Goal: Contribute content: Add original content to the website for others to see

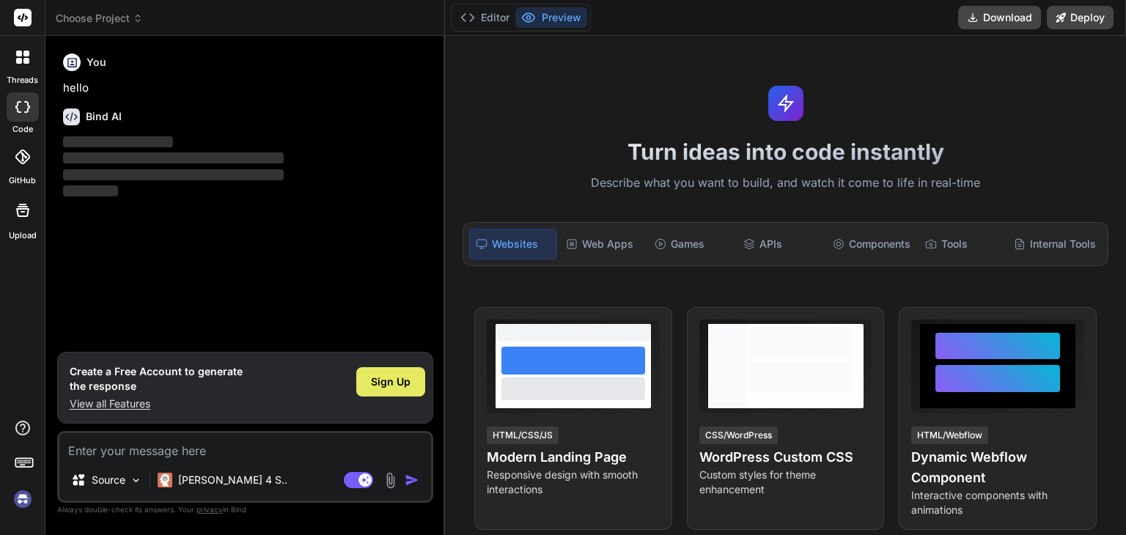
click at [383, 397] on div "Sign Up" at bounding box center [390, 381] width 69 height 29
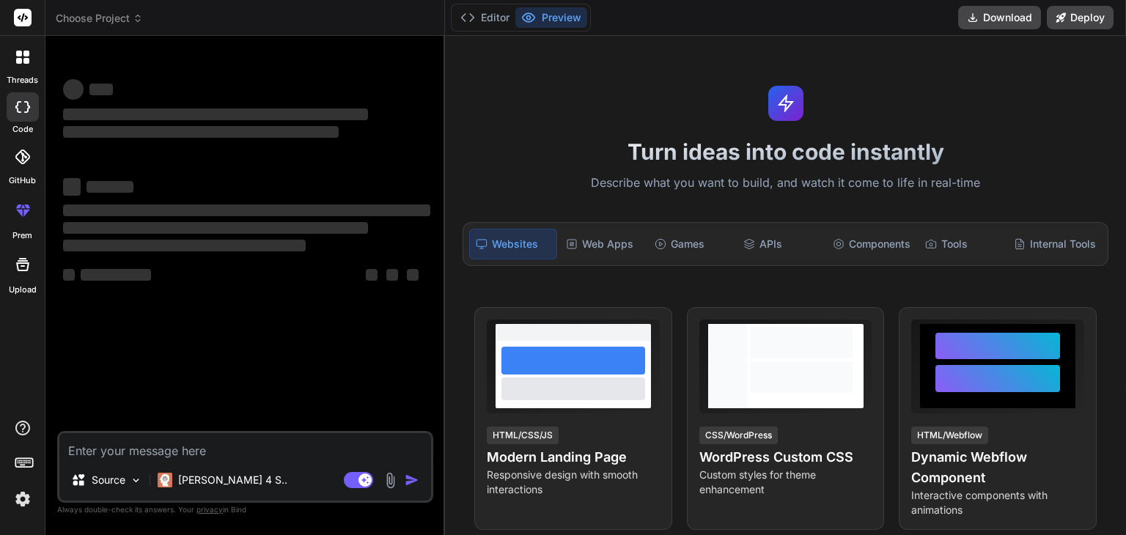
click at [222, 443] on textarea at bounding box center [245, 446] width 372 height 26
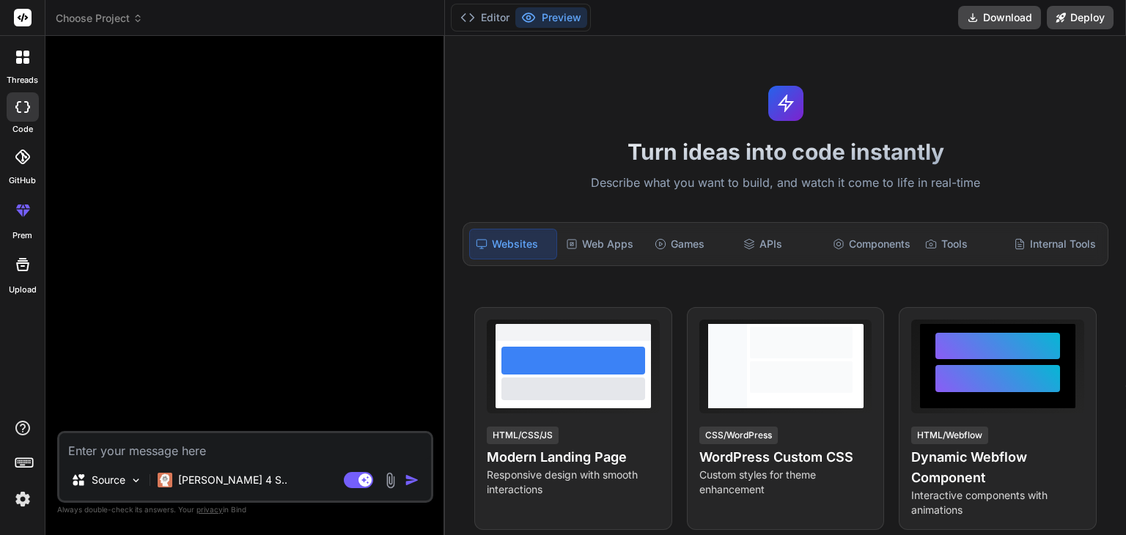
type textarea "x"
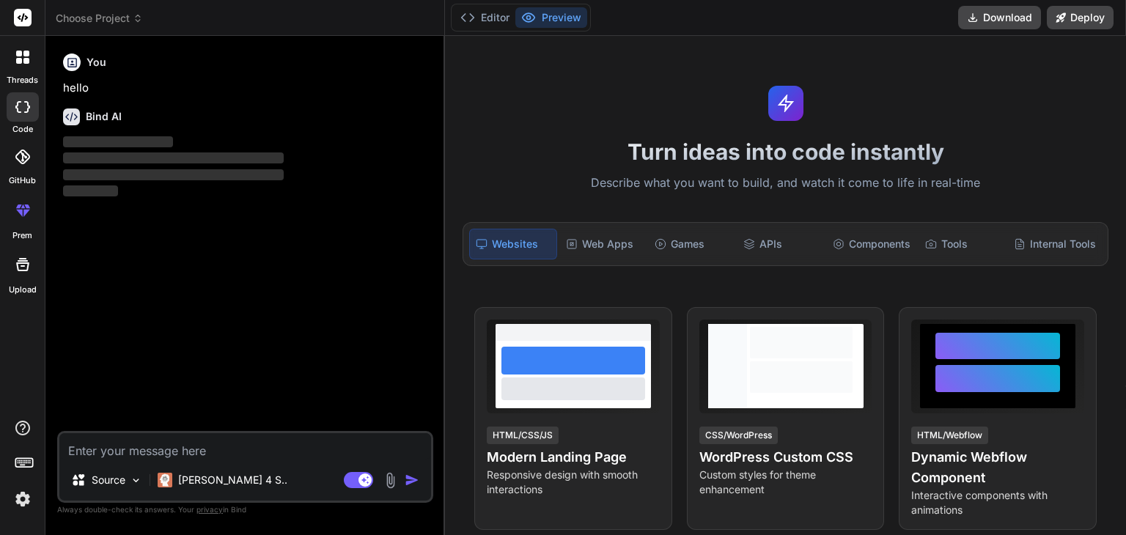
paste textarea "🚀 LOREM IPSUMDOL SITAM: Consec AD: 764.045.890.842 | Elitsedd: Eiusm Tempo INCI…"
type textarea "🚀 LOREM IPSUMDOL SITAM: Consec AD: 764.045.890.842 | Elitsedd: Eiusm Tempo INCI…"
type textarea "x"
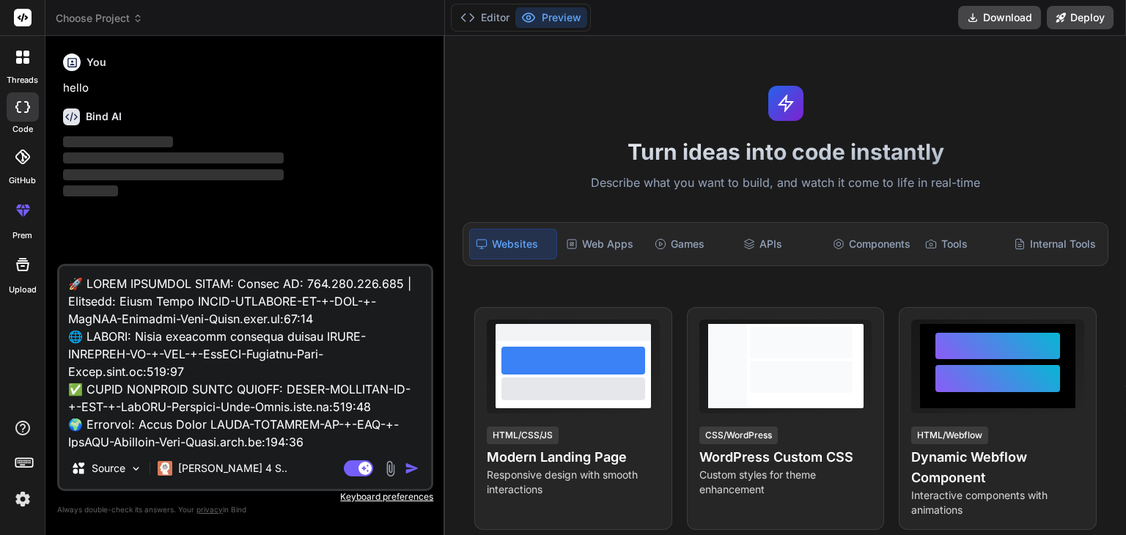
scroll to position [898, 0]
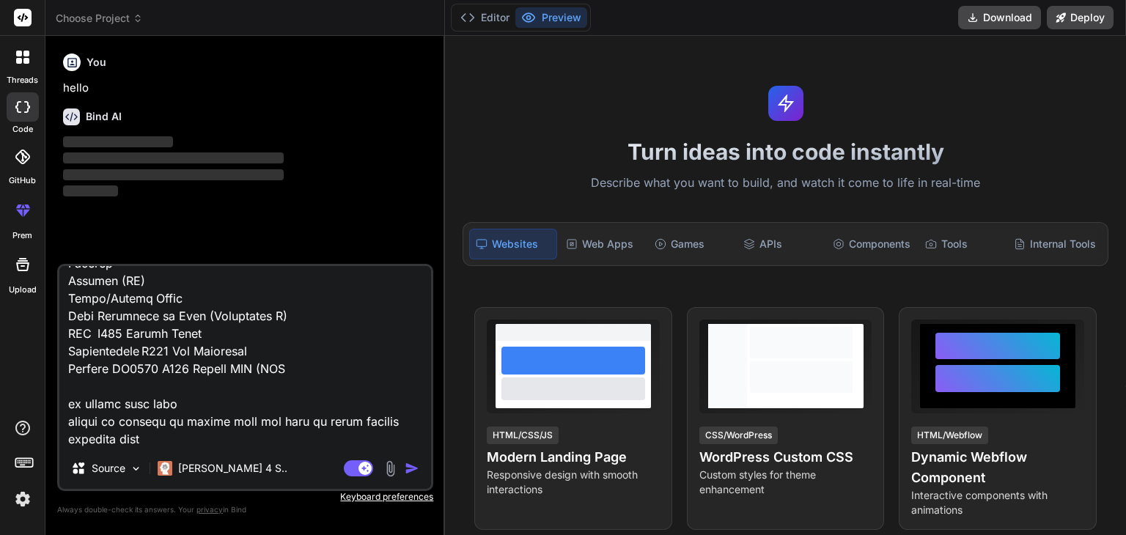
type textarea "🚀 LOREM IPSUMDOL SITAM: Consec AD: 764.045.890.842 | Elitsedd: Eiusm Tempo INCI…"
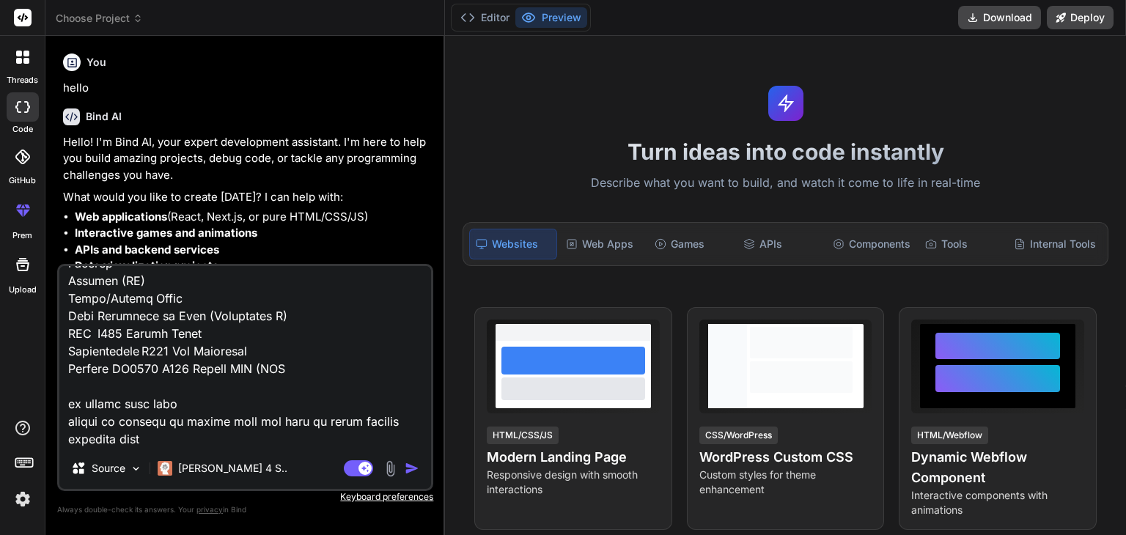
type textarea "x"
type textarea "🚀 LOREM IPSUMDOL SITAM: Consec AD: 764.045.890.842 | Elitsedd: Eiusm Tempo INCI…"
type textarea "x"
type textarea "🚀 LOREM IPSUMDOL SITAM: Consec AD: 764.045.890.842 | Elitsedd: Eiusm Tempo INCI…"
type textarea "x"
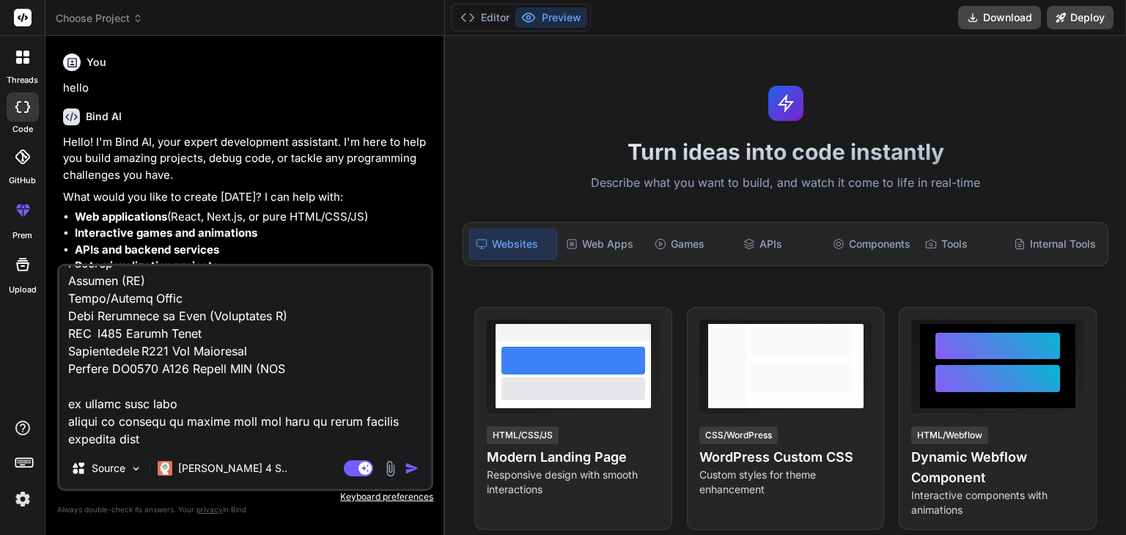
type textarea "🚀 LOREM IPSUMDOL SITAM: Consec AD: 764.045.890.842 | Elitsedd: Eiusm Tempo INCI…"
type textarea "x"
type textarea "🚀 LOREM IPSUMDOL SITAM: Consec AD: 764.045.890.842 | Elitsedd: Eiusm Tempo INCI…"
type textarea "x"
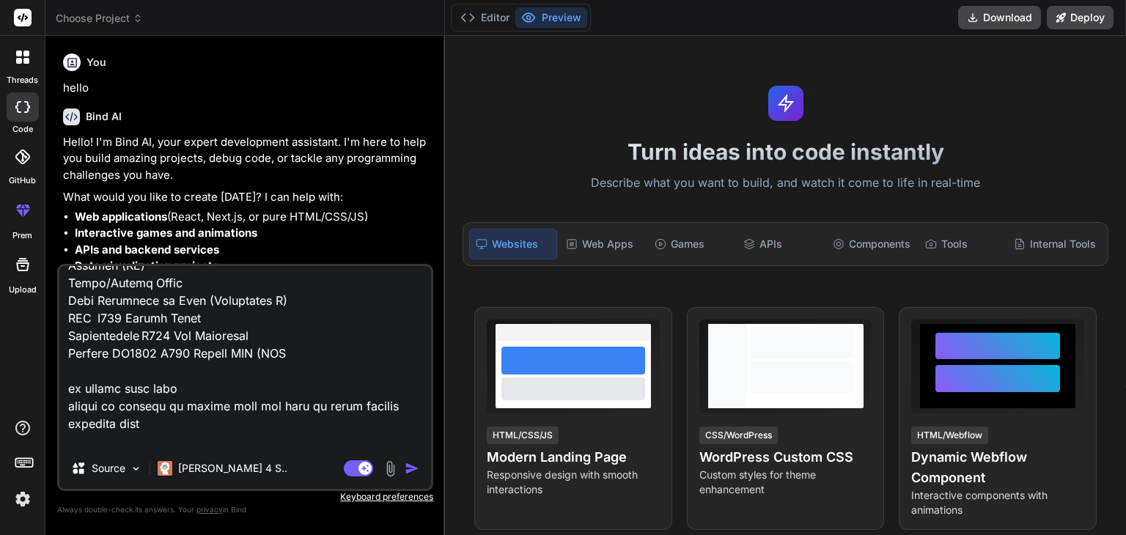
scroll to position [968, 0]
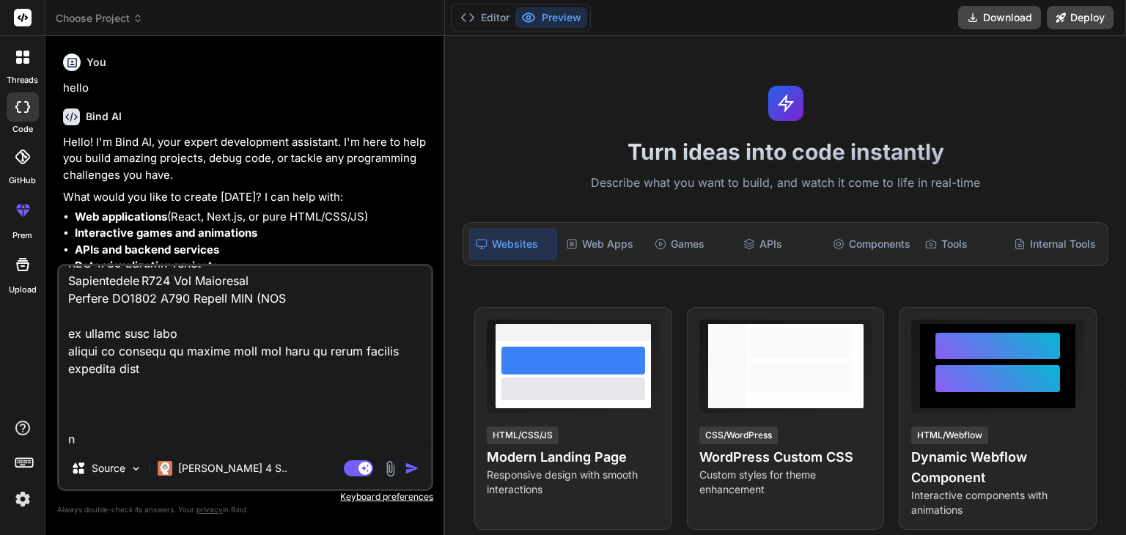
type textarea "🚀 LOREM IPSUMDOL SITAM: Consec AD: 764.045.890.842 | Elitsedd: Eiusm Tempo INCI…"
type textarea "x"
type textarea "🚀 LOREM IPSUMDOL SITAM: Consec AD: 764.045.890.842 | Elitsedd: Eiusm Tempo INCI…"
type textarea "x"
type textarea "🚀 LOREM IPSUMDOL SITAM: Consec AD: 764.045.890.842 | Elitsedd: Eiusm Tempo INCI…"
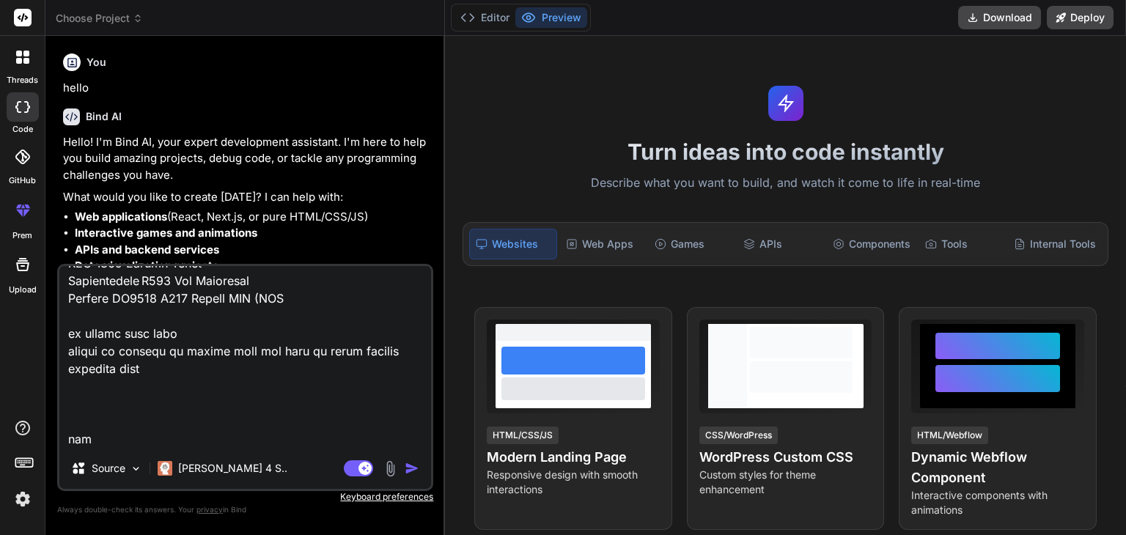
type textarea "x"
type textarea "🚀 LOREM IPSUMDOL SITAM: Consec AD: 764.045.890.842 | Elitsedd: Eiusm Tempo INCI…"
type textarea "x"
type textarea "🚀 LOREM IPSUMDOL SITAM: Consec AD: 764.045.890.842 | Elitsedd: Eiusm Tempo INCI…"
type textarea "x"
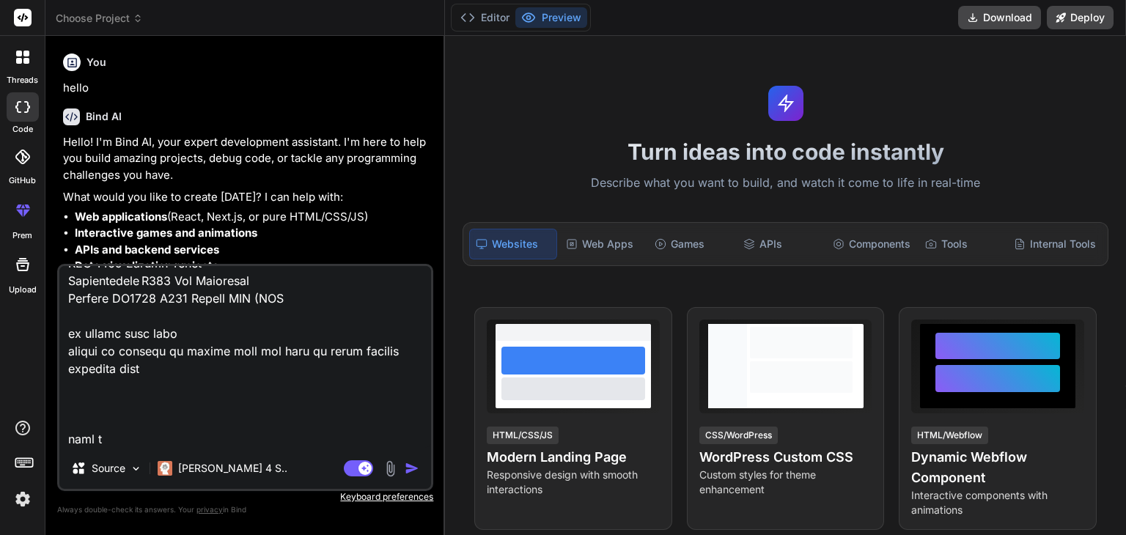
type textarea "🚀 LOREM IPSUMDOL SITAM: Consec AD: 764.045.890.842 | Elitsedd: Eiusm Tempo INCI…"
type textarea "x"
type textarea "🚀 LOREM IPSUMDOL SITAM: Consec AD: 764.045.890.842 | Elitsedd: Eiusm Tempo INCI…"
type textarea "x"
type textarea "🚀 LOREM IPSUMDOL SITAM: Consec AD: 764.045.890.842 | Elitsedd: Eiusm Tempo INCI…"
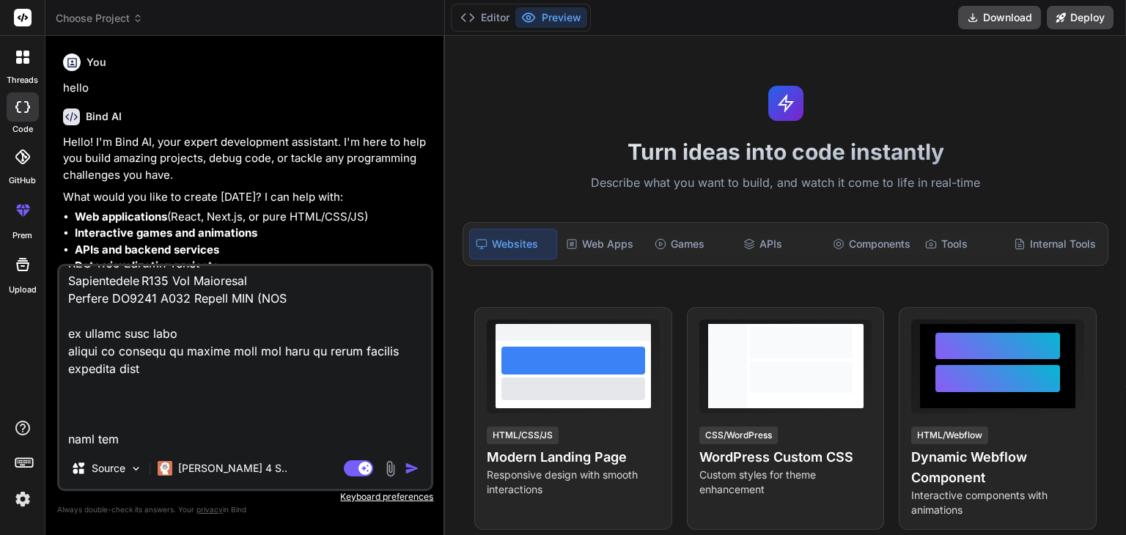
type textarea "x"
type textarea "🚀 LOREM IPSUMDOL SITAM: Consec AD: 764.045.890.842 | Elitsedd: Eiusm Tempo INCI…"
type textarea "x"
type textarea "🚀 LOREM IPSUMDOL SITAM: Consec AD: 764.045.890.842 | Elitsedd: Eiusm Tempo INCI…"
type textarea "x"
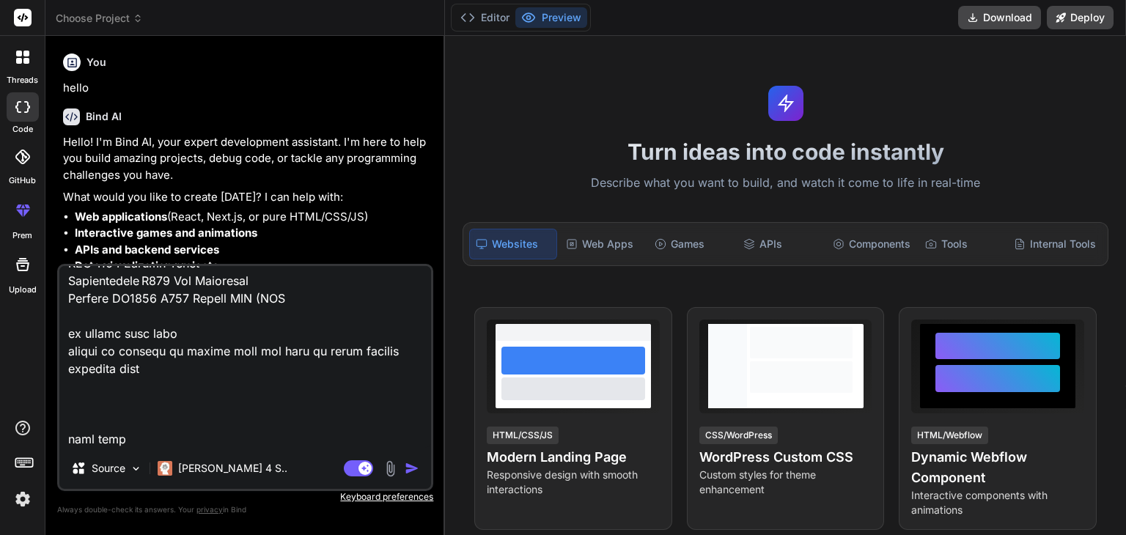
type textarea "🚀 LOREM IPSUMDOL SITAM: Consec AD: 764.045.890.842 | Elitsedd: Eiusm Tempo INCI…"
type textarea "x"
type textarea "🚀 LOREM IPSUMDOL SITAM: Consec AD: 764.045.890.842 | Elitsedd: Eiusm Tempo INCI…"
type textarea "x"
type textarea "🚀 LOREM IPSUMDOL SITAM: Consec AD: 764.045.890.842 | Elitsedd: Eiusm Tempo INCI…"
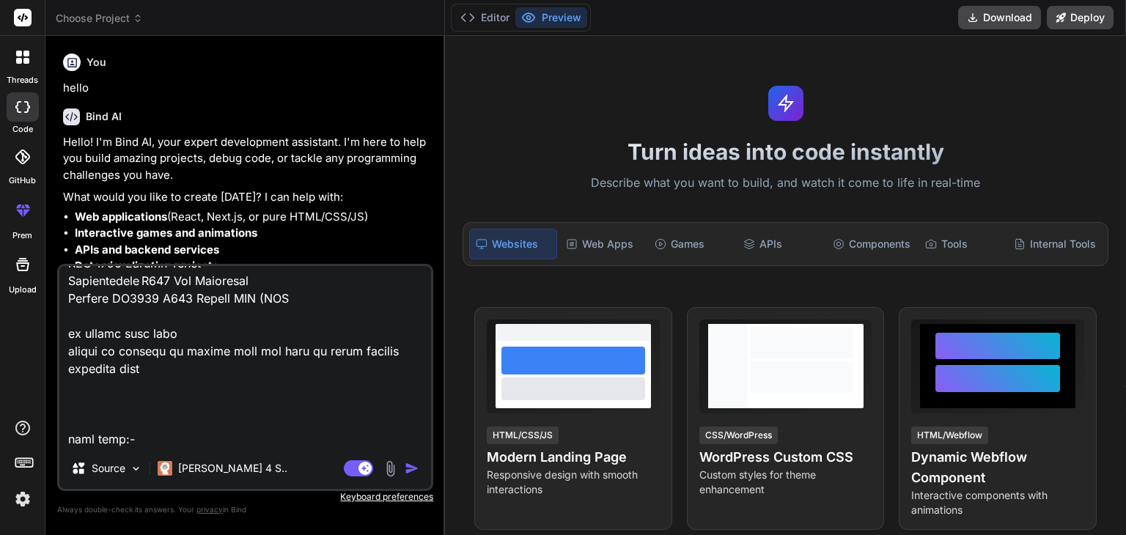
type textarea "x"
paste textarea "// ==UserScript== // @name FIXED COMPLETE IP + ISP + WebRTC Spoofing (Zero Dela…"
type textarea "🚀 LOREM IPSUMDOL SITAM: Consec AD: 764.045.890.842 | Elitsedd: Eiusm Tempo INCI…"
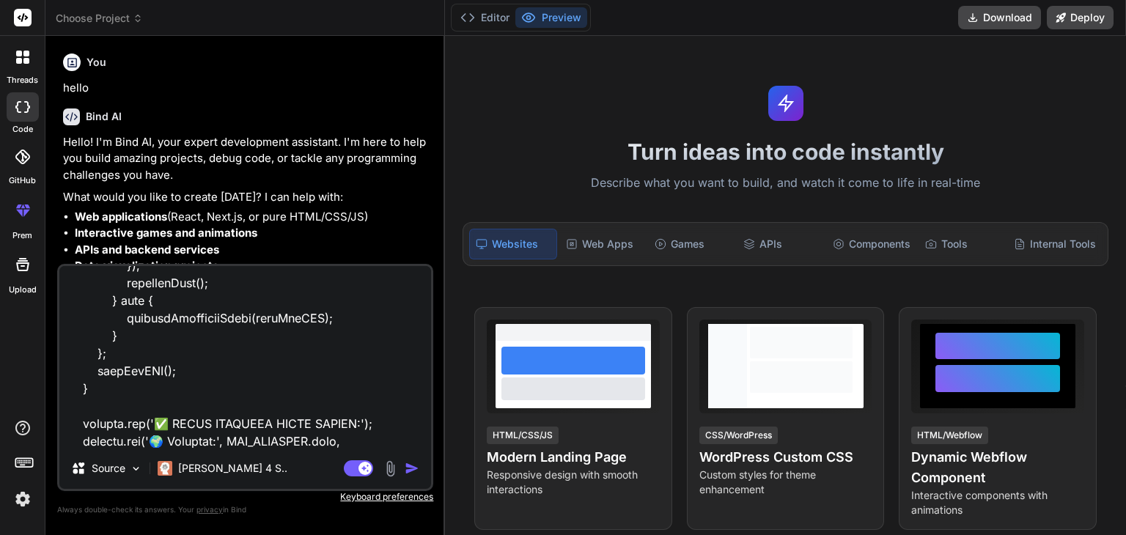
type textarea "x"
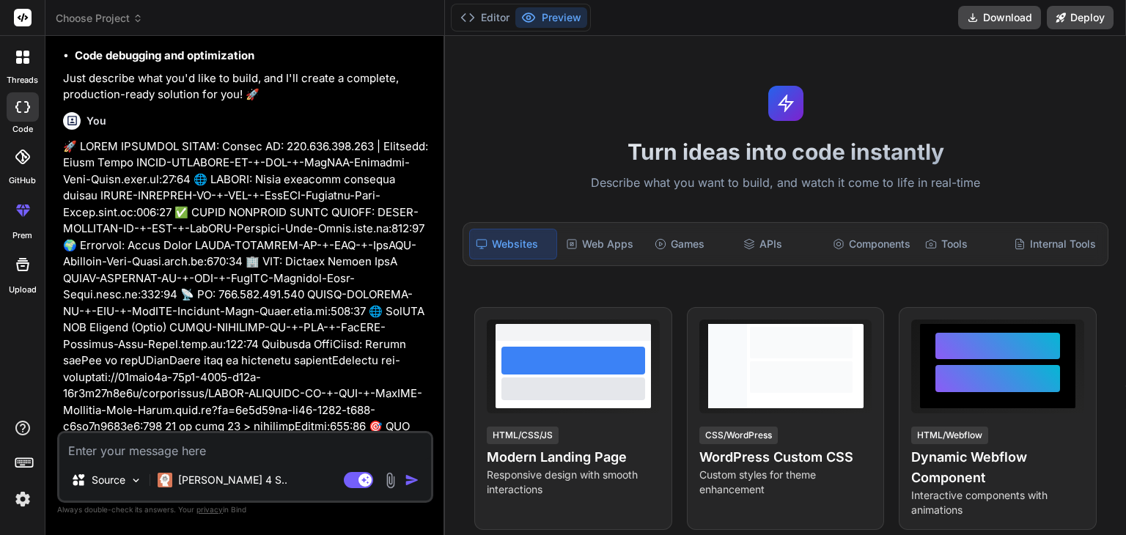
scroll to position [301, 0]
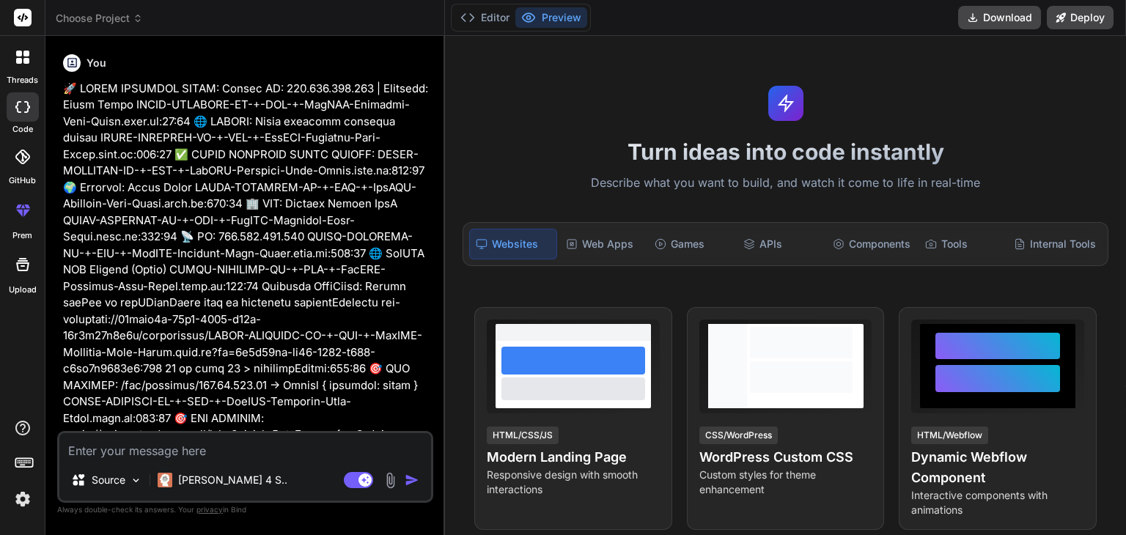
type textarea "x"
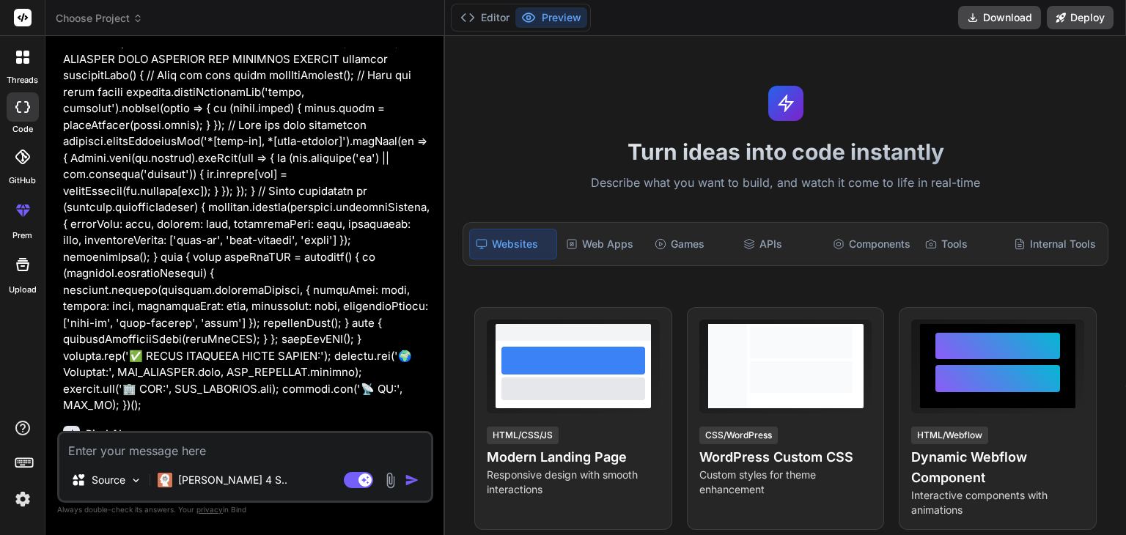
scroll to position [4143, 0]
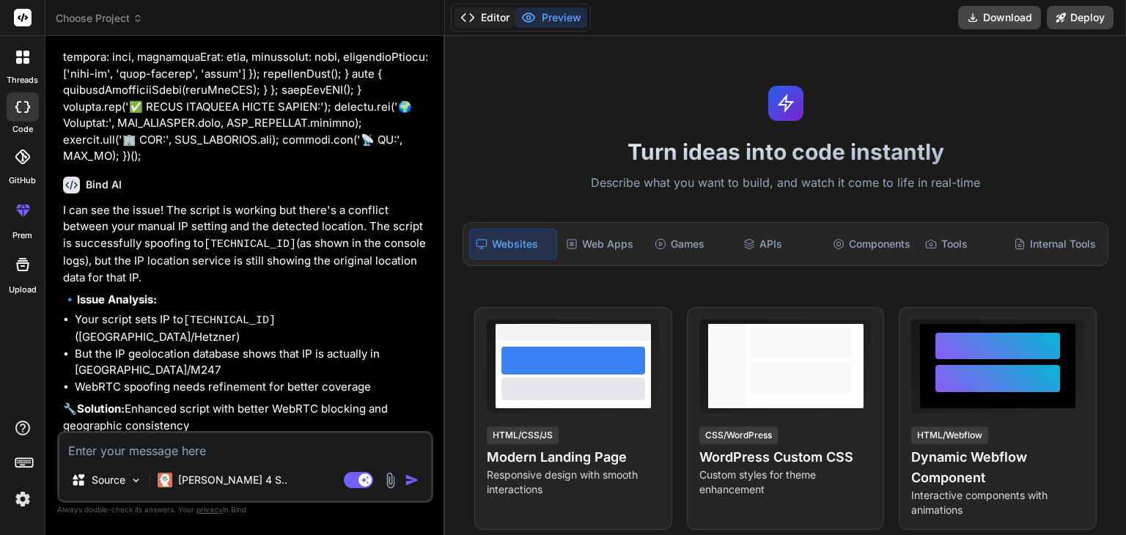
click at [493, 15] on button "Editor" at bounding box center [485, 17] width 61 height 21
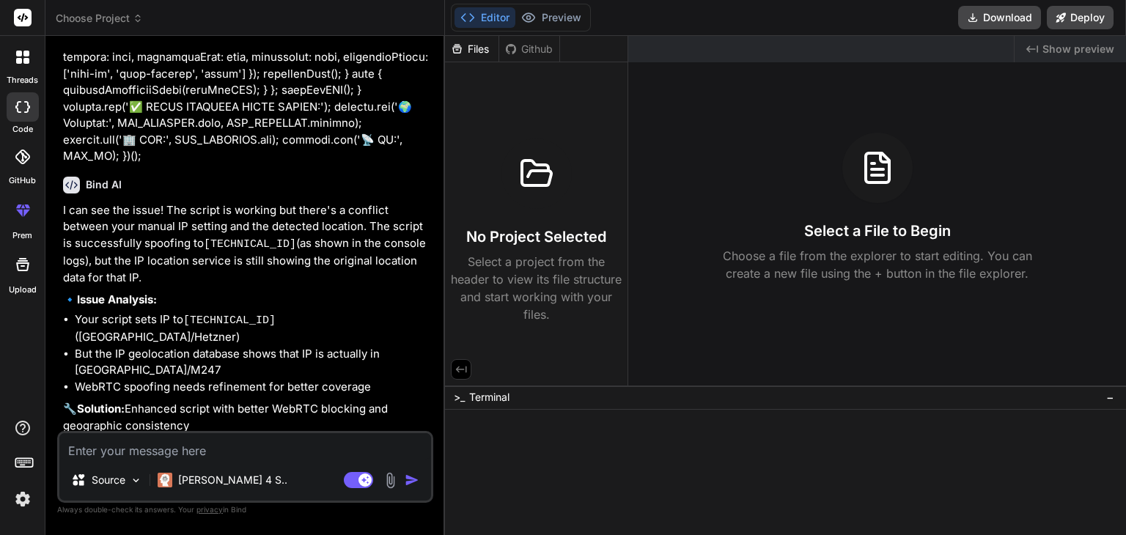
click at [220, 454] on textarea at bounding box center [245, 446] width 372 height 26
type textarea "yes give"
type textarea "x"
type textarea "yes give"
type textarea "x"
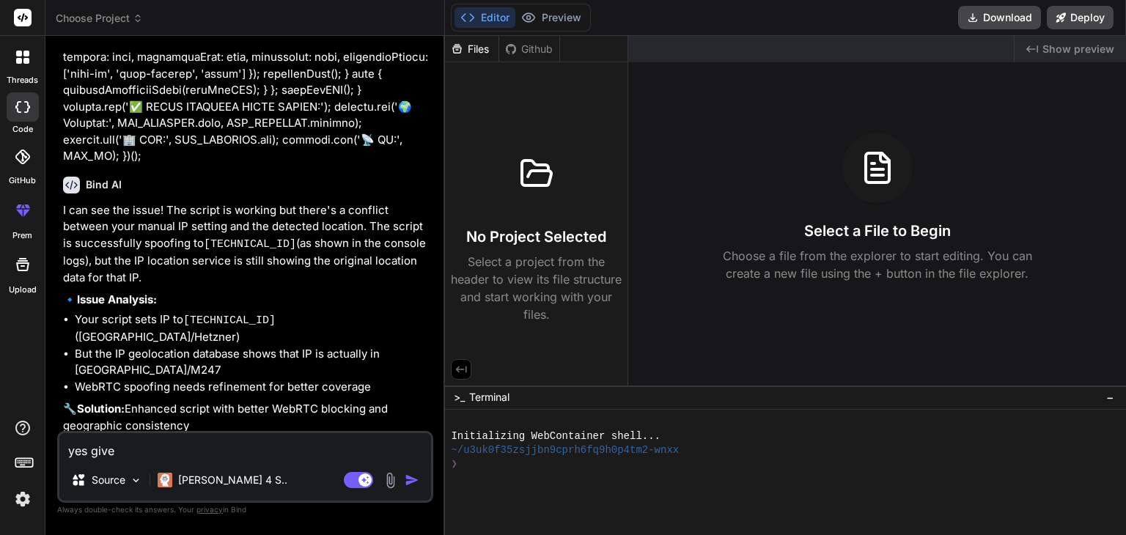
drag, startPoint x: 72, startPoint y: 367, endPoint x: 246, endPoint y: 359, distance: 174.6
click at [246, 460] on ul "Better WebRTC leak prevention Consistent geographic data matching Enhanced API …" at bounding box center [246, 485] width 367 height 50
copy li "Better WebRTC leak prevention"
drag, startPoint x: 165, startPoint y: 449, endPoint x: 41, endPoint y: 460, distance: 124.4
click at [41, 460] on div "threads code GitHub prem Upload Choose Project Created with Pixso. Bind AI Web …" at bounding box center [563, 267] width 1126 height 535
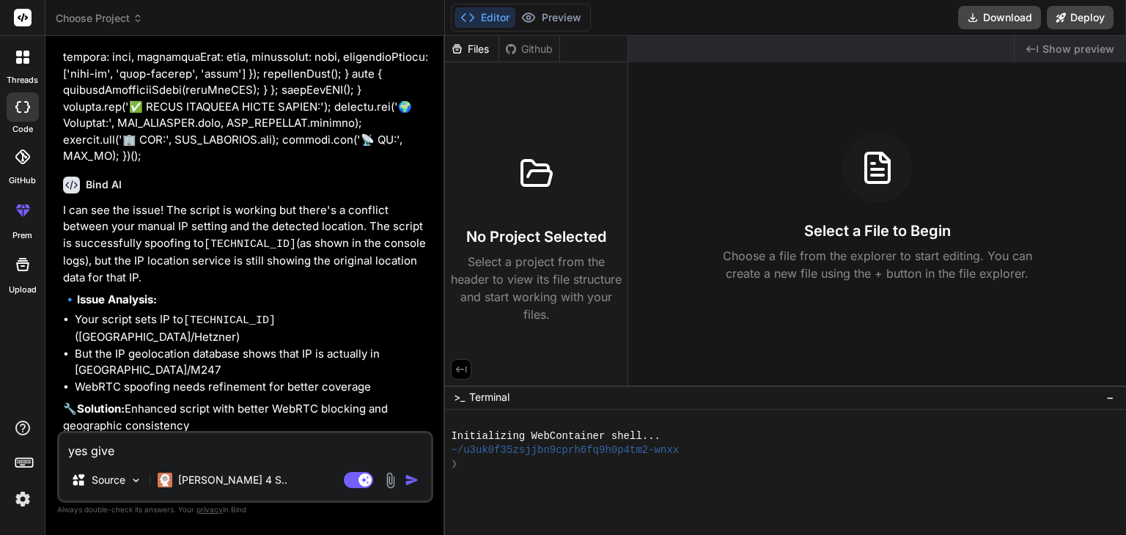
paste textarea "Better WebRTC leak prevention"
type textarea "Better WebRTC leak prevention"
type textarea "x"
type textarea "Better WebRTC leak prevention"
type textarea "x"
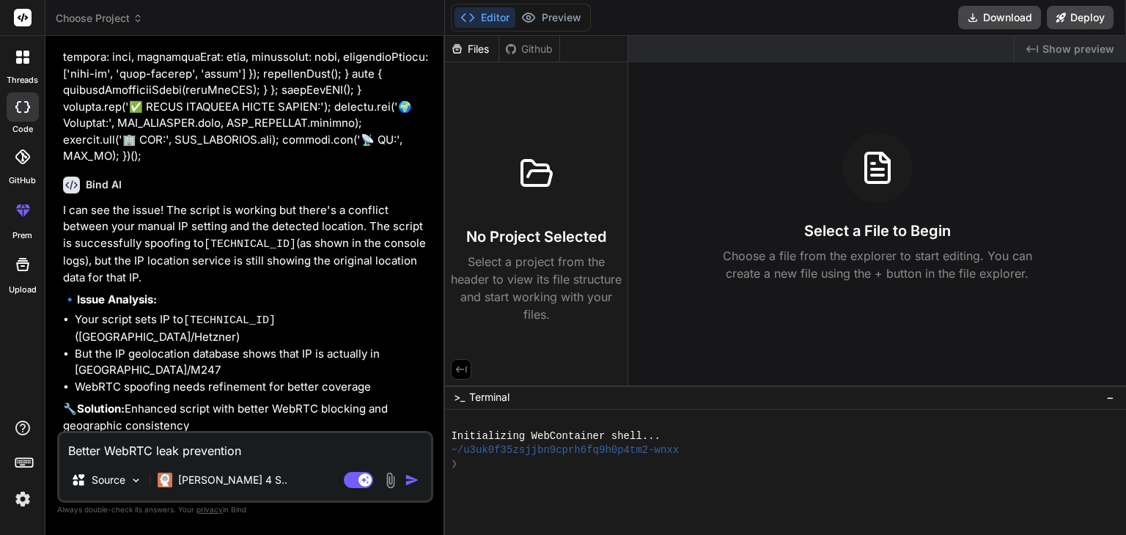
type textarea "Better WebRTC leak prevention n"
type textarea "x"
type textarea "Better WebRTC leak prevention no"
type textarea "x"
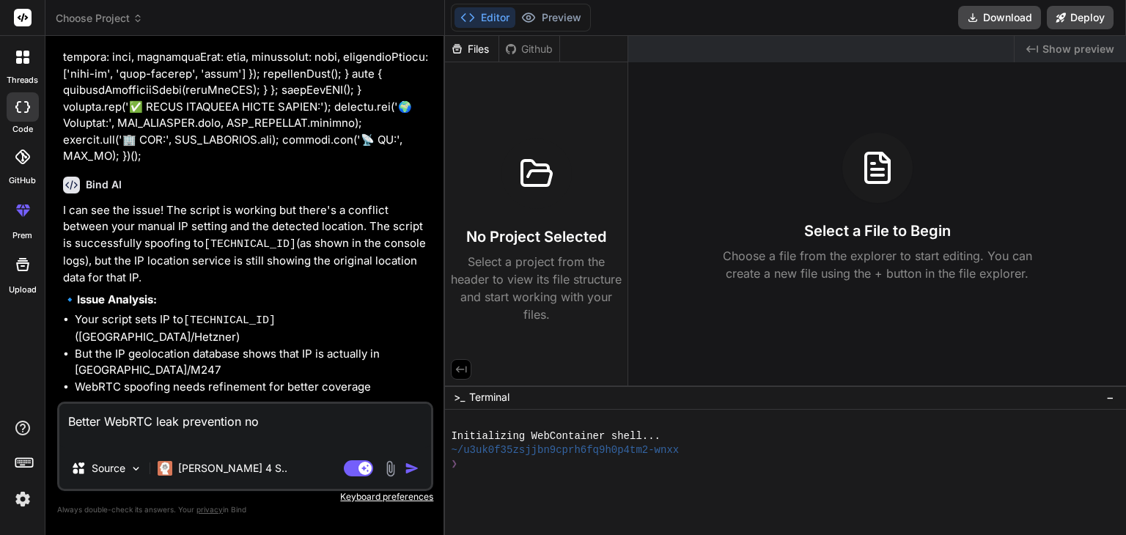
type textarea "Better WebRTC leak prevention no w"
type textarea "x"
type textarea "Better WebRTC leak prevention no we"
type textarea "x"
type textarea "Better WebRTC leak prevention no web"
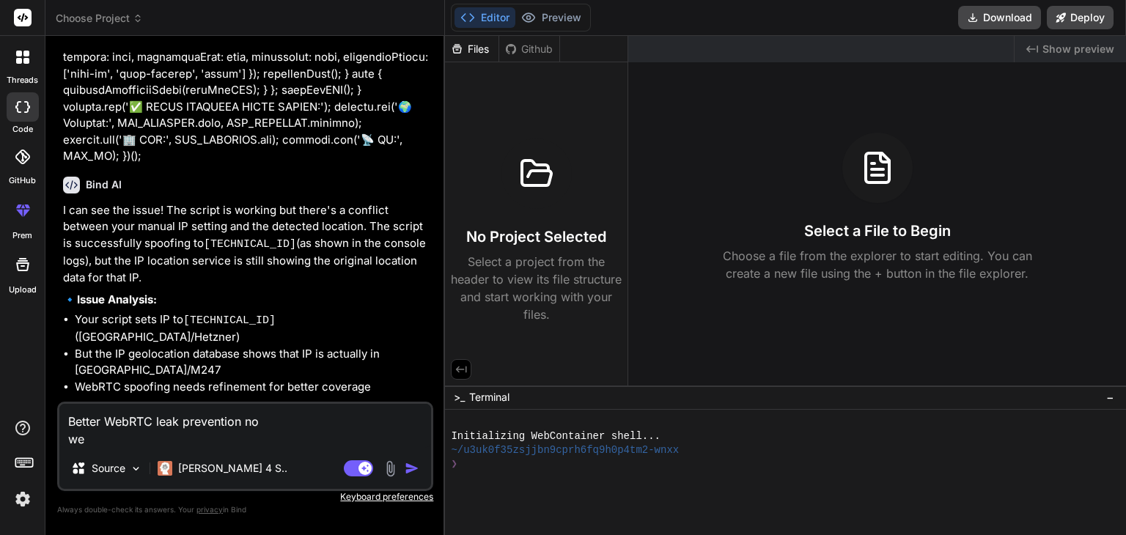
type textarea "x"
type textarea "Better WebRTC leak prevention no webr"
type textarea "x"
type textarea "Better WebRTC leak prevention no webrt"
type textarea "x"
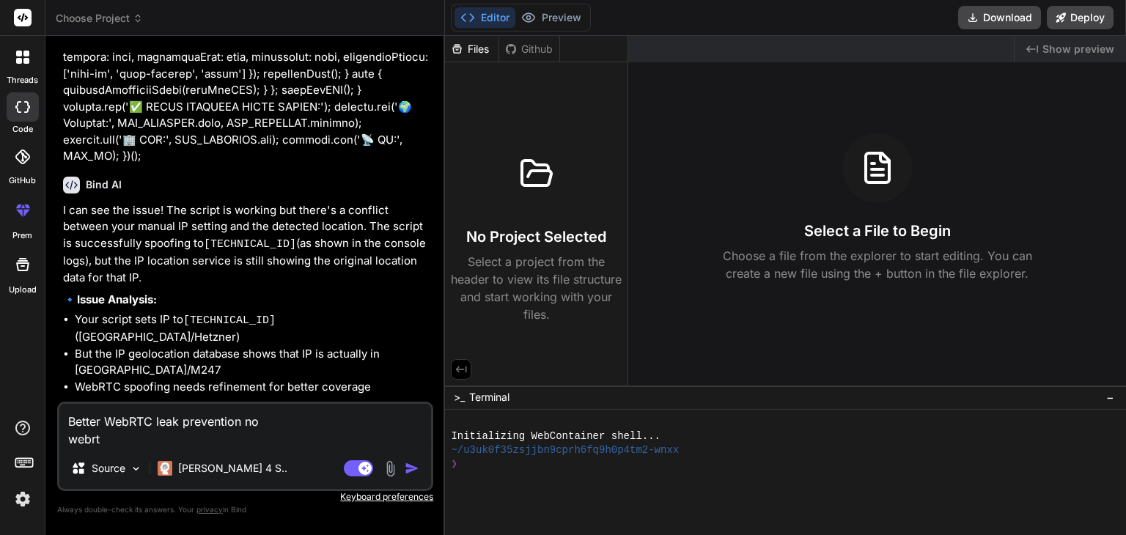
type textarea "Better WebRTC leak prevention no webrtc"
type textarea "x"
type textarea "Better WebRTC leak prevention no webrtc"
type textarea "x"
type textarea "Better WebRTC leak prevention no webrtc s"
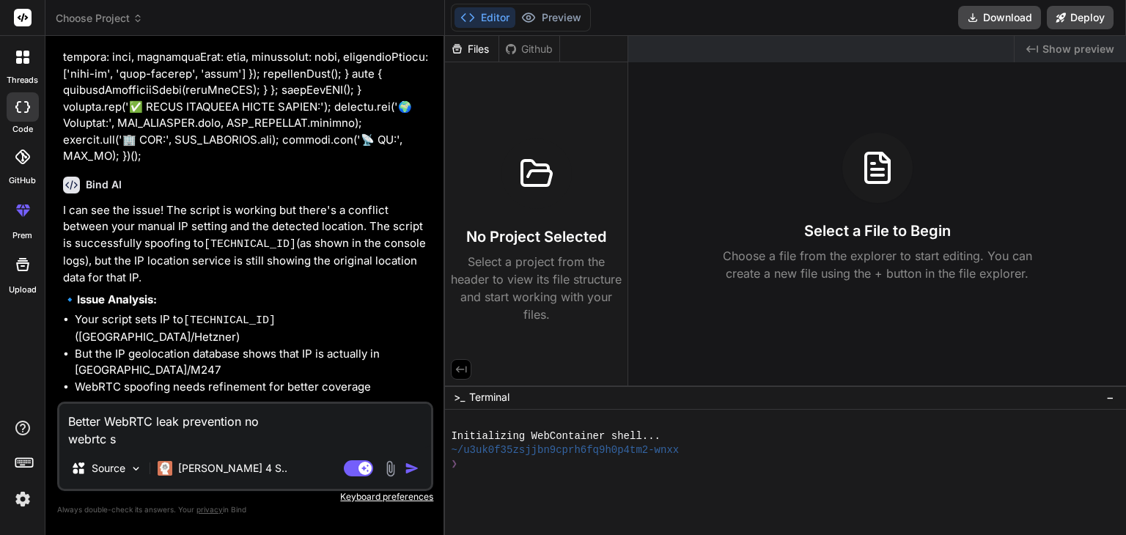
type textarea "x"
type textarea "Better WebRTC leak prevention no webrtc sh"
type textarea "x"
type textarea "Better WebRTC leak prevention no webrtc sho"
type textarea "x"
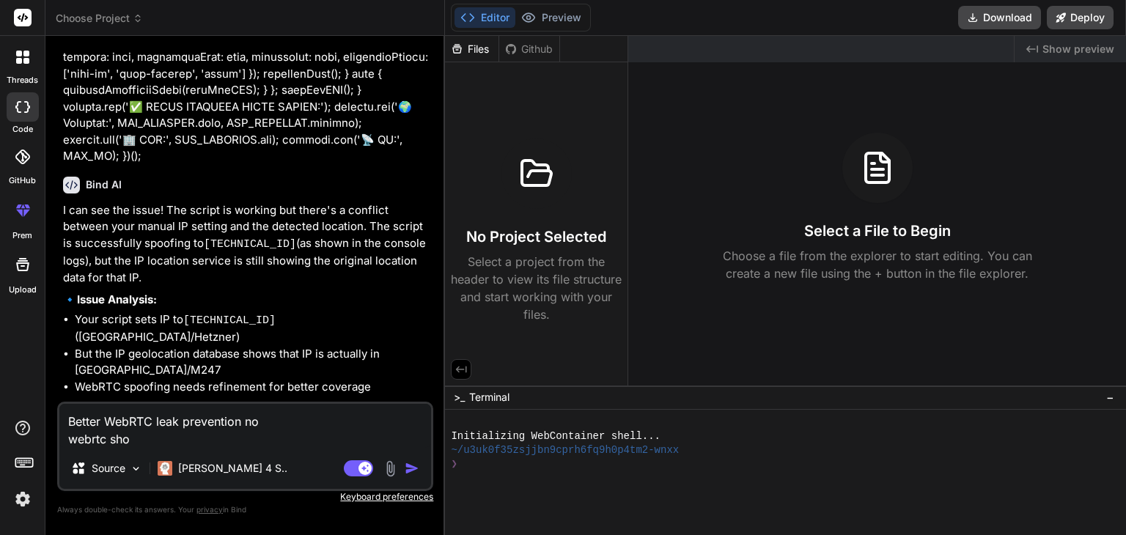
type textarea "Better WebRTC leak prevention no webrtc shou"
type textarea "x"
type textarea "Better WebRTC leak prevention no webrtc shoul"
type textarea "x"
type textarea "Better WebRTC leak prevention no webrtc should"
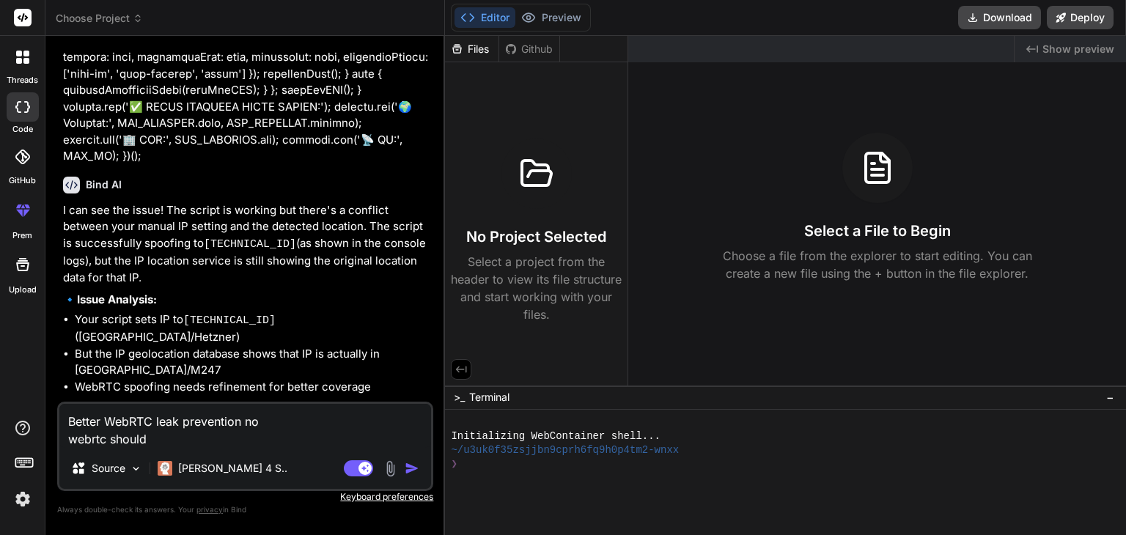
type textarea "x"
type textarea "Better WebRTC leak prevention no webrtc should"
type textarea "x"
type textarea "Better WebRTC leak prevention no webrtc should s"
type textarea "x"
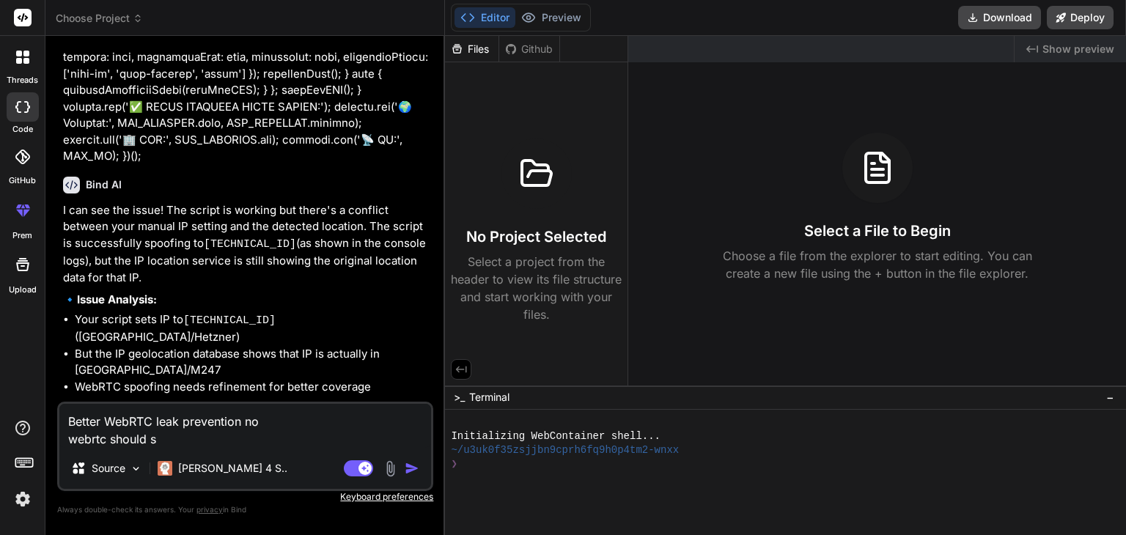
type textarea "Better WebRTC leak prevention no webrtc should sh"
type textarea "x"
type textarea "Better WebRTC leak prevention no webrtc should sho"
type textarea "x"
type textarea "Better WebRTC leak prevention no webrtc should show"
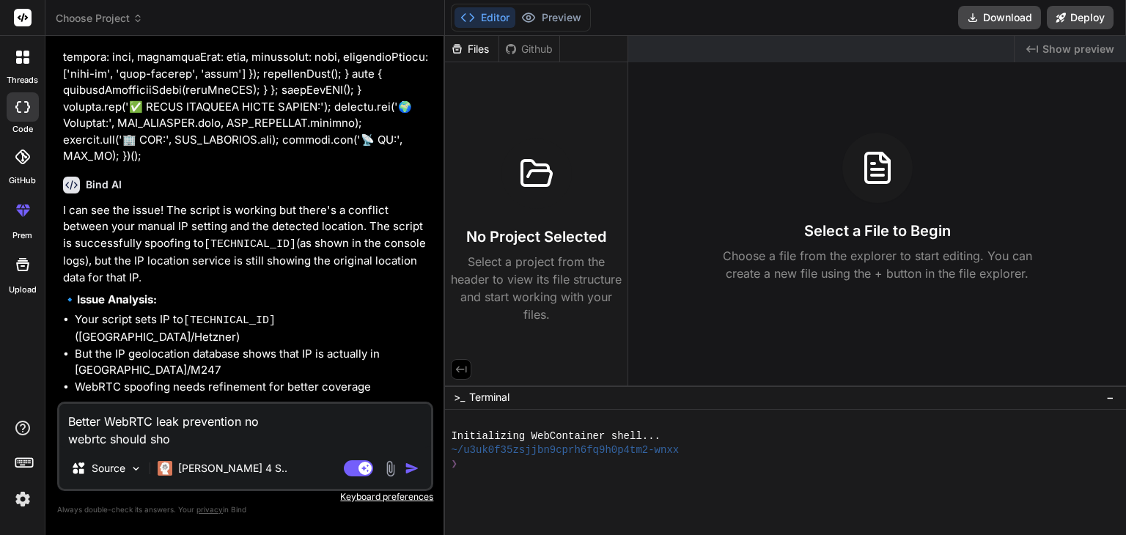
type textarea "x"
type textarea "Better WebRTC leak prevention no webrtc should show"
type textarea "x"
type textarea "Better WebRTC leak prevention no webrtc should show m"
type textarea "x"
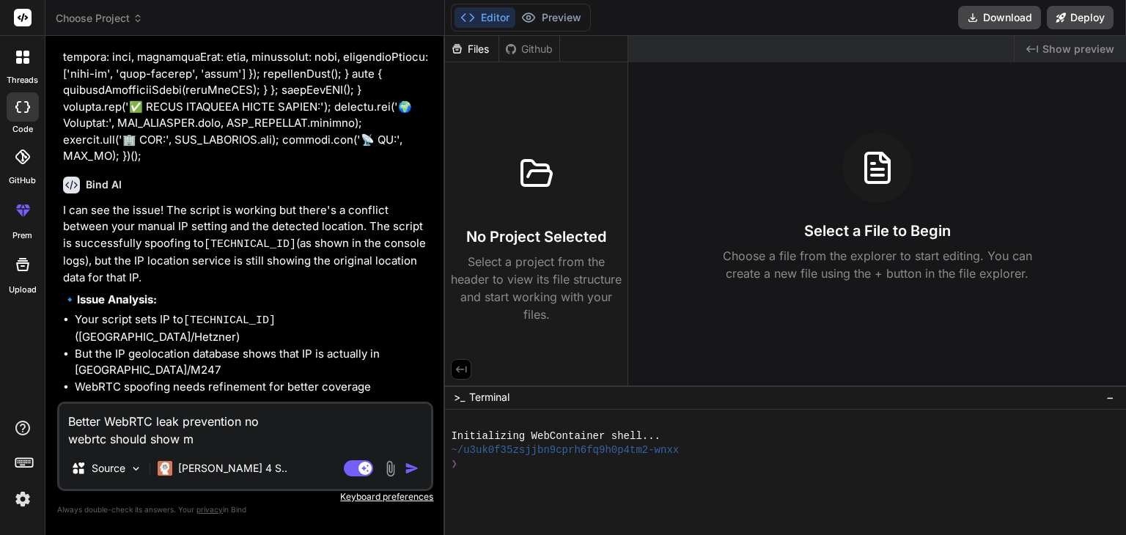
type textarea "Better WebRTC leak prevention no webrtc should show my"
type textarea "x"
type textarea "Better WebRTC leak prevention no webrtc should show my"
type textarea "x"
type textarea "Better WebRTC leak prevention no webrtc should show my v"
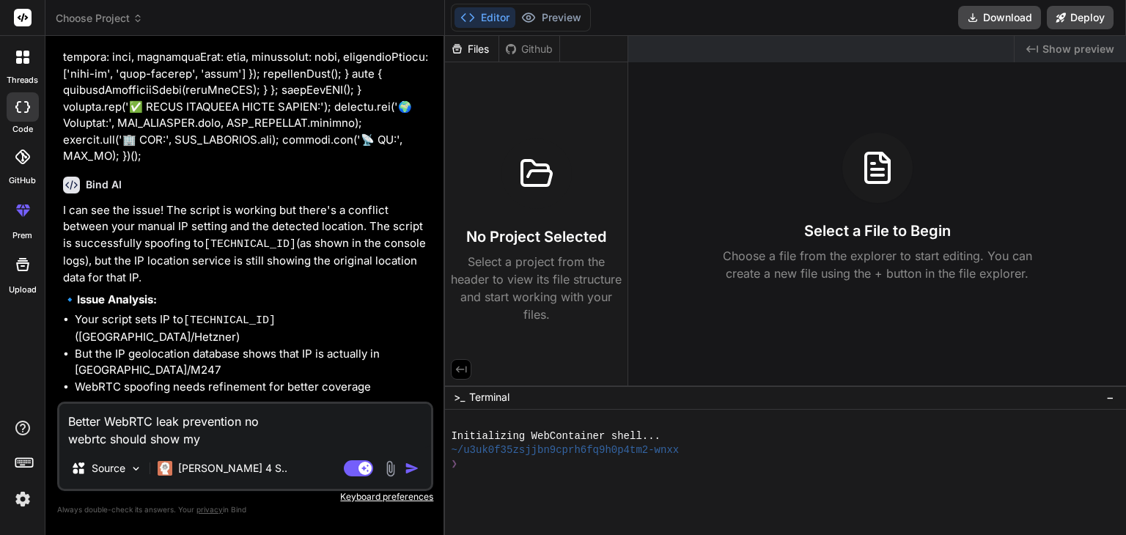
type textarea "x"
type textarea "Better WebRTC leak prevention no webrtc should show my vp"
type textarea "x"
type textarea "Better WebRTC leak prevention no webrtc should show my vpn"
type textarea "x"
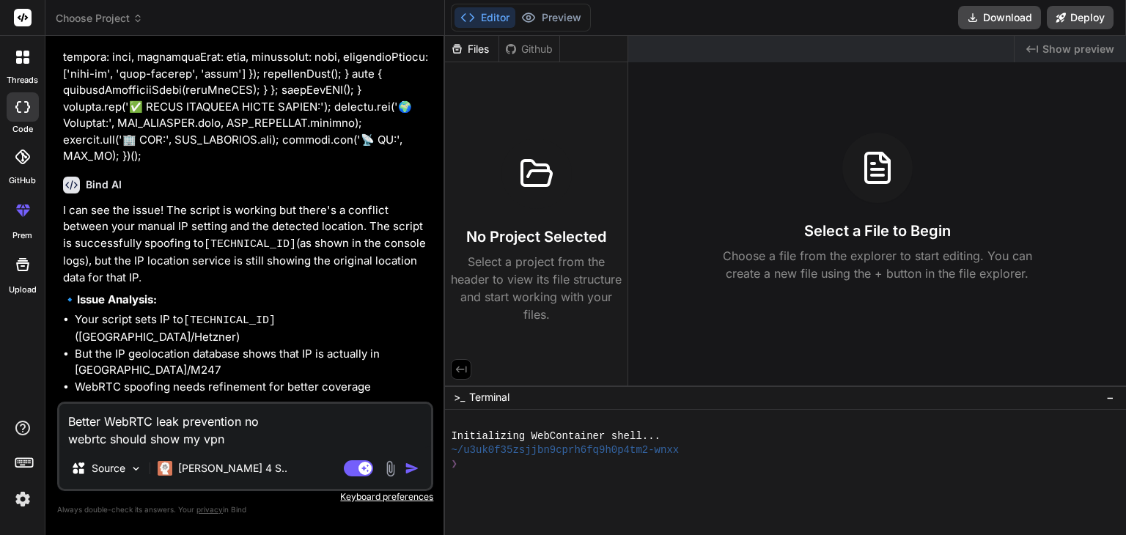
type textarea "Better WebRTC leak prevention no webrtc should show my vpn"
type textarea "x"
type textarea "Better WebRTC leak prevention no webrtc should show my vpn i"
type textarea "x"
type textarea "Better WebRTC leak prevention no webrtc should show my vpn ip"
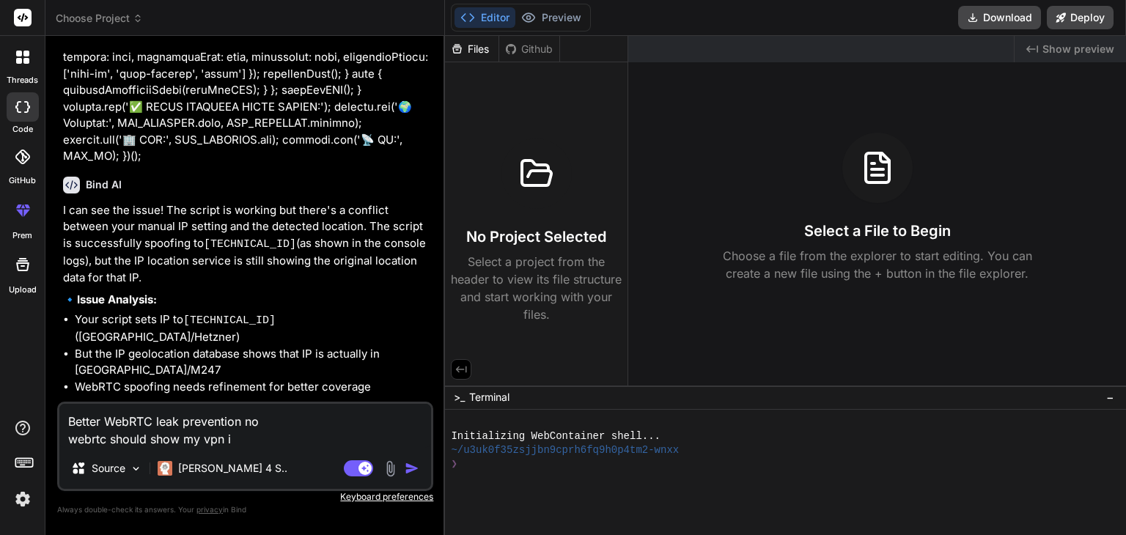
type textarea "x"
type textarea "Better WebRTC leak prevention no webrtc should show my vpn ip"
type textarea "x"
type textarea "Better WebRTC leak prevention no webrtc should show my vpn ip f"
type textarea "x"
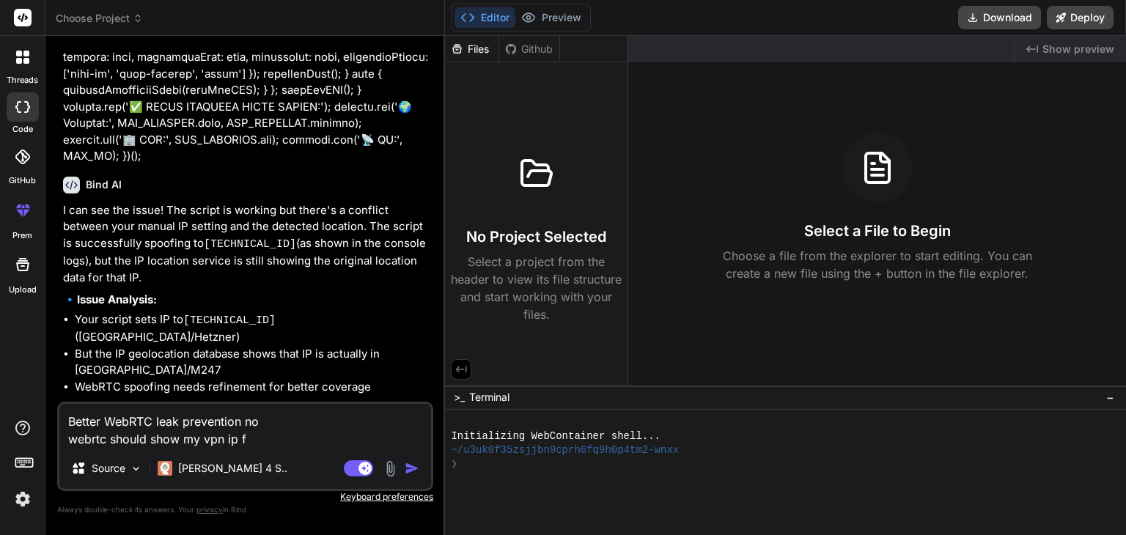
type textarea "Better WebRTC leak prevention no webrtc should show my vpn ip fi"
type textarea "x"
type textarea "Better WebRTC leak prevention no webrtc should show my vpn ip fix"
type textarea "x"
type textarea "Better WebRTC leak prevention no webrtc should show my vpn ip fixe"
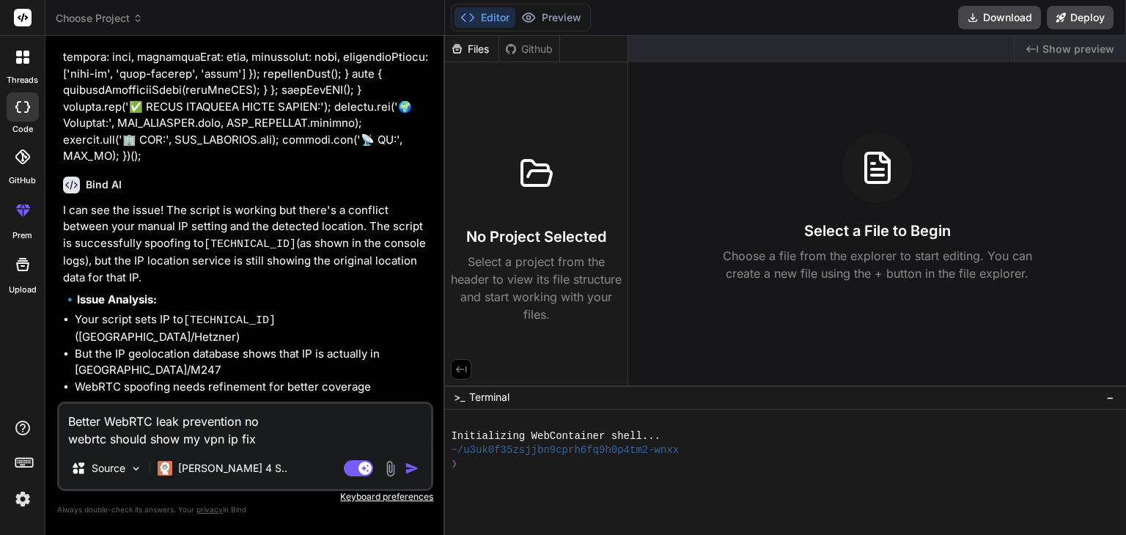
type textarea "x"
type textarea "Better WebRTC leak prevention no webrtc should show my vpn ip fixed"
type textarea "x"
type textarea "Better WebRTC leak prevention no webrtc should show my vpn ip fixed"
type textarea "x"
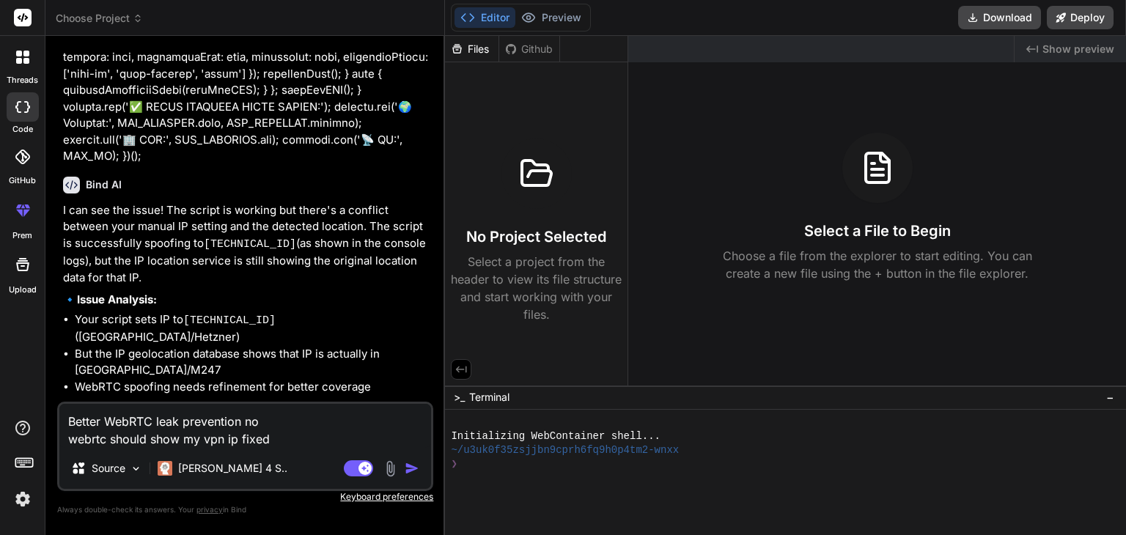
scroll to position [4172, 0]
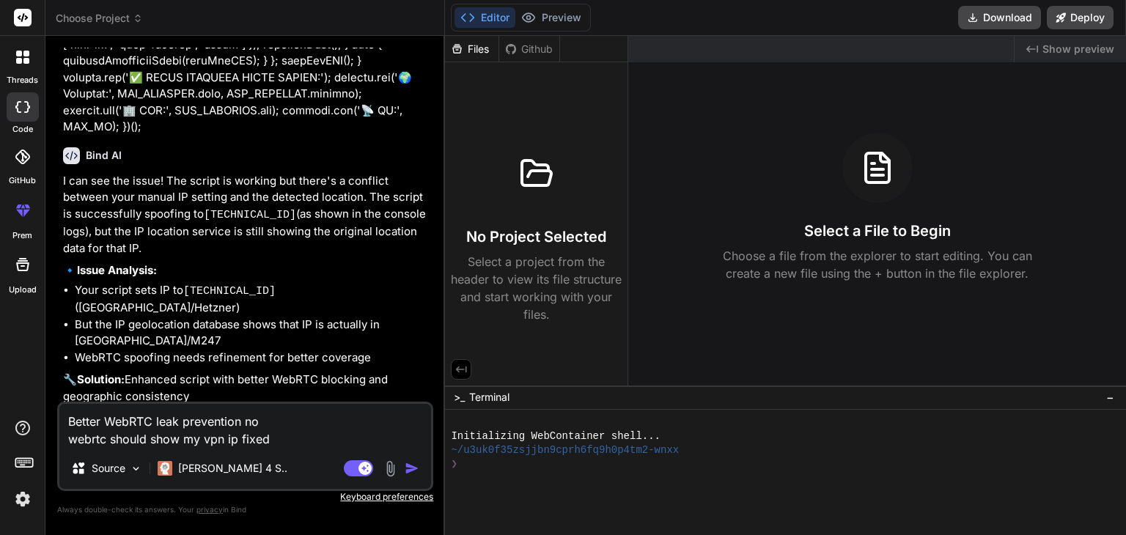
type textarea "Better WebRTC leak prevention no webrtc should show my vpn ip fixed"
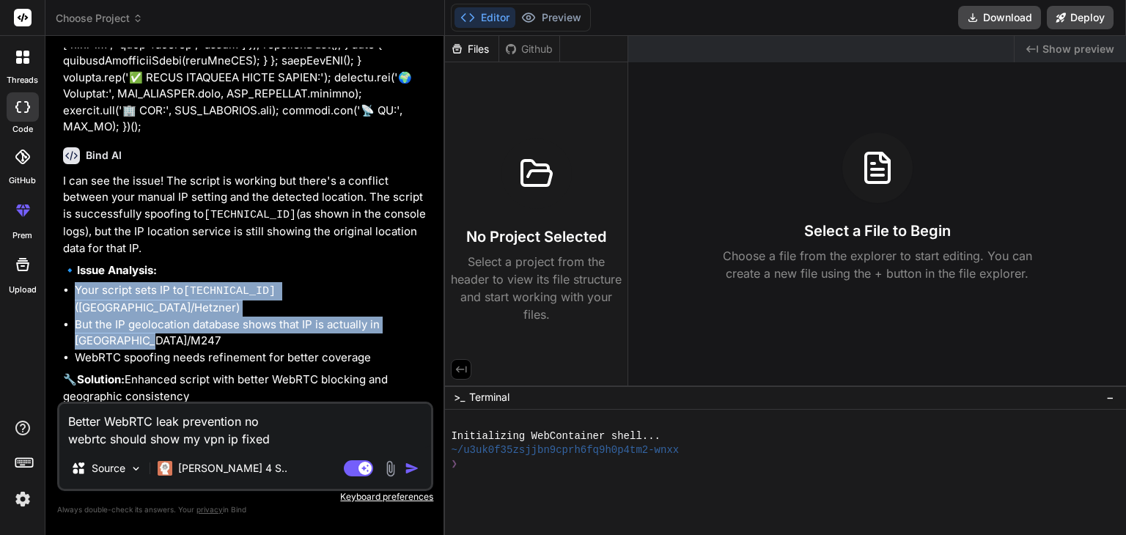
drag, startPoint x: 77, startPoint y: 202, endPoint x: 362, endPoint y: 245, distance: 288.3
click at [362, 282] on ul "Your script sets IP to [TECHNICAL_ID] ([GEOGRAPHIC_DATA]/Hetzner) But the IP ge…" at bounding box center [246, 324] width 367 height 84
copy ul "Your script sets IP to [TECHNICAL_ID] ([GEOGRAPHIC_DATA]/Hetzner) But the IP ge…"
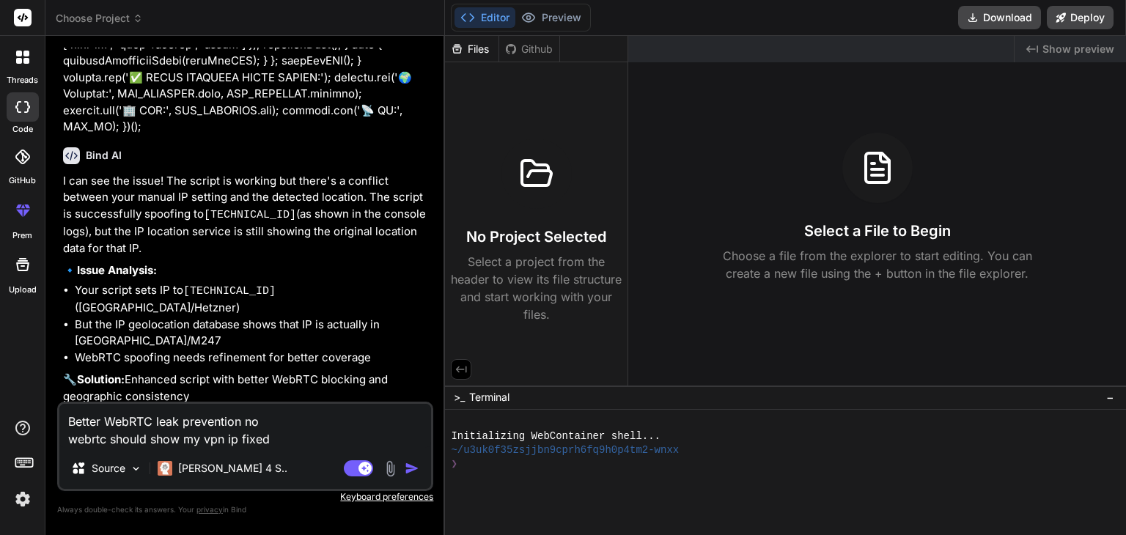
click at [284, 429] on textarea "Better WebRTC leak prevention no webrtc should show my vpn ip fixed" at bounding box center [245, 426] width 372 height 44
click at [275, 444] on textarea "Better WebRTC leak prevention no webrtc should show my vpn ip fixed" at bounding box center [245, 426] width 372 height 44
type textarea "x"
type textarea "Better WebRTC leak prevention no webrtc should show my vpn ip fixed"
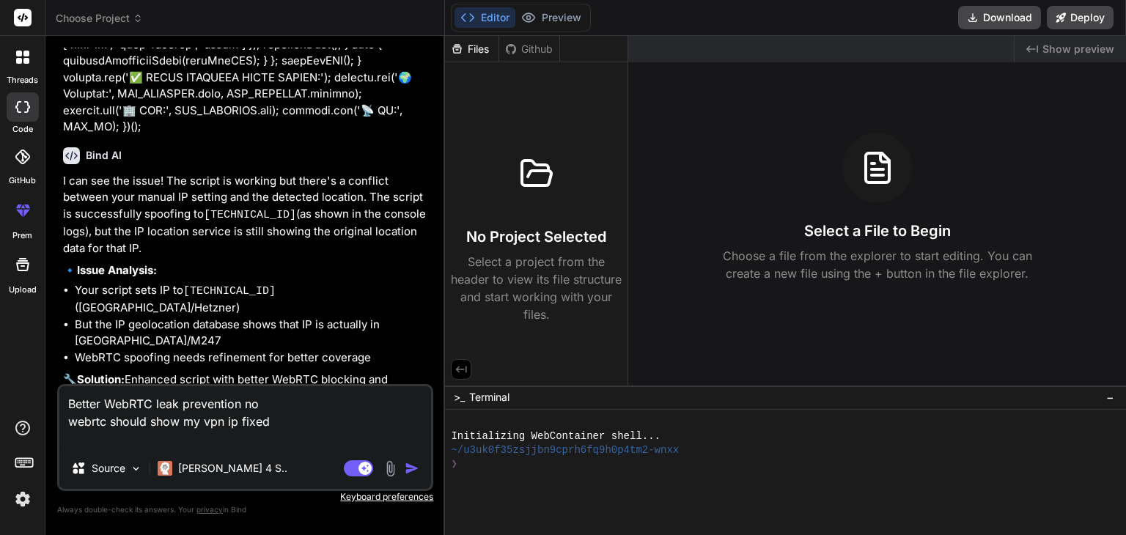
type textarea "x"
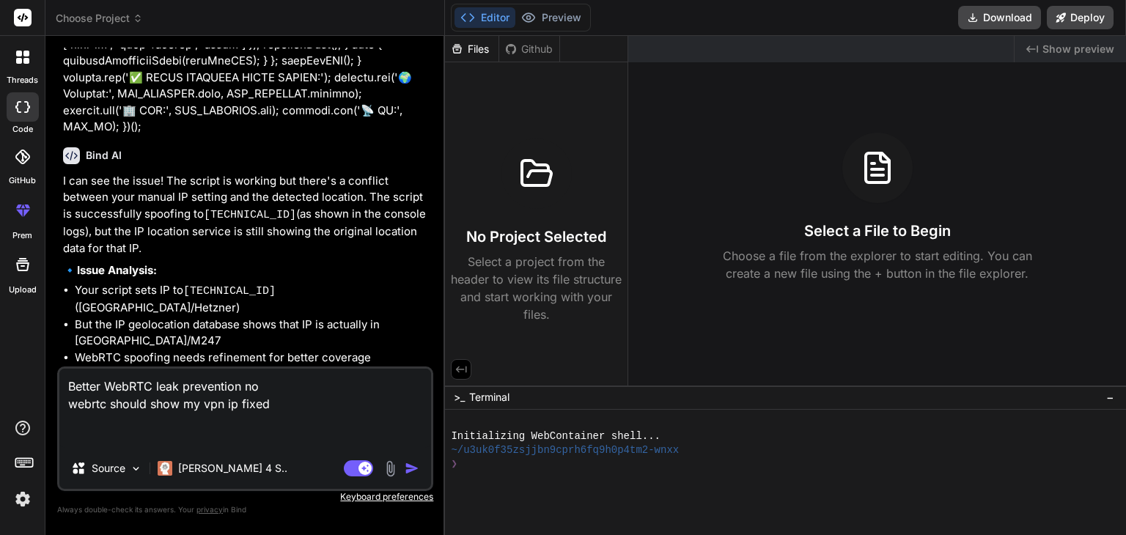
paste textarea "Your script sets IP to [TECHNICAL_ID] ([GEOGRAPHIC_DATA]/Hetzner) But the IP ge…"
type textarea "Better WebRTC leak prevention no webrtc should show my vpn ip fixed Your script…"
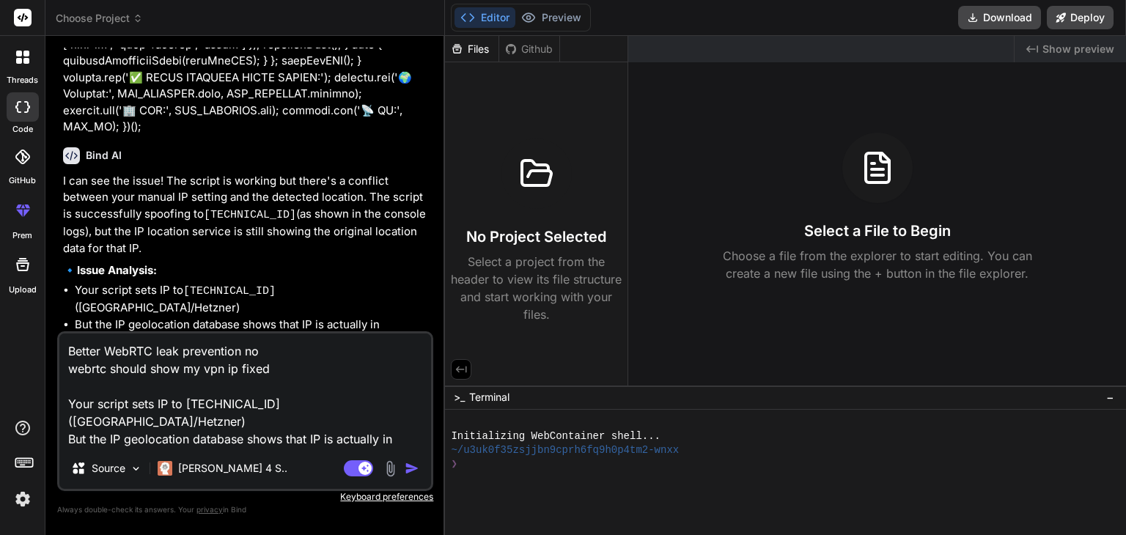
type textarea "x"
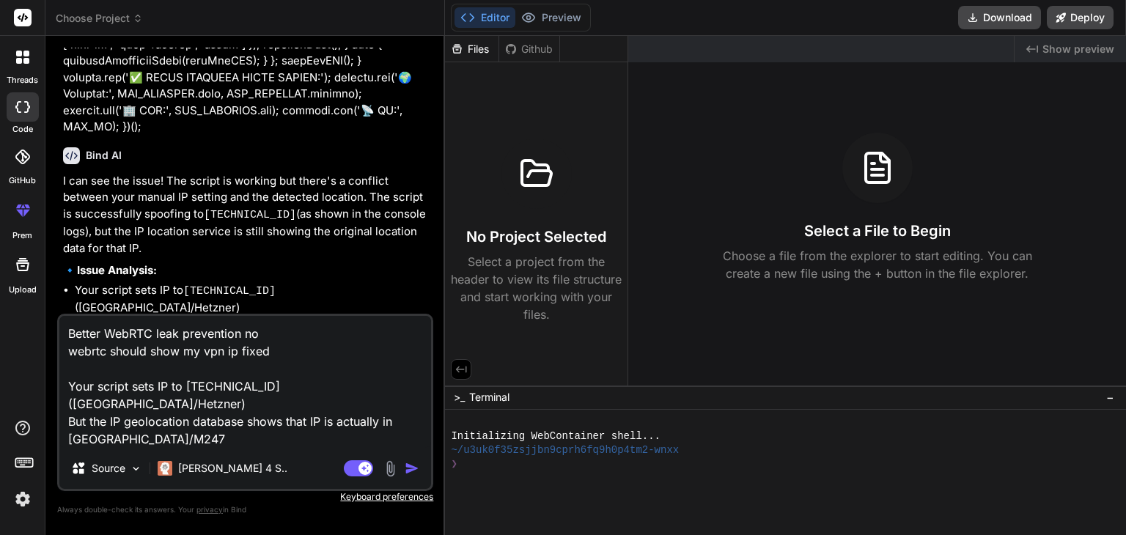
type textarea "Better WebRTC leak prevention no webrtc should show my vpn ip fixed Your script…"
type textarea "x"
type textarea "Better WebRTC leak prevention no webrtc should show my vpn ip fixed Your script…"
type textarea "x"
type textarea "Better WebRTC leak prevention no webrtc should show my vpn ip fixed Your script…"
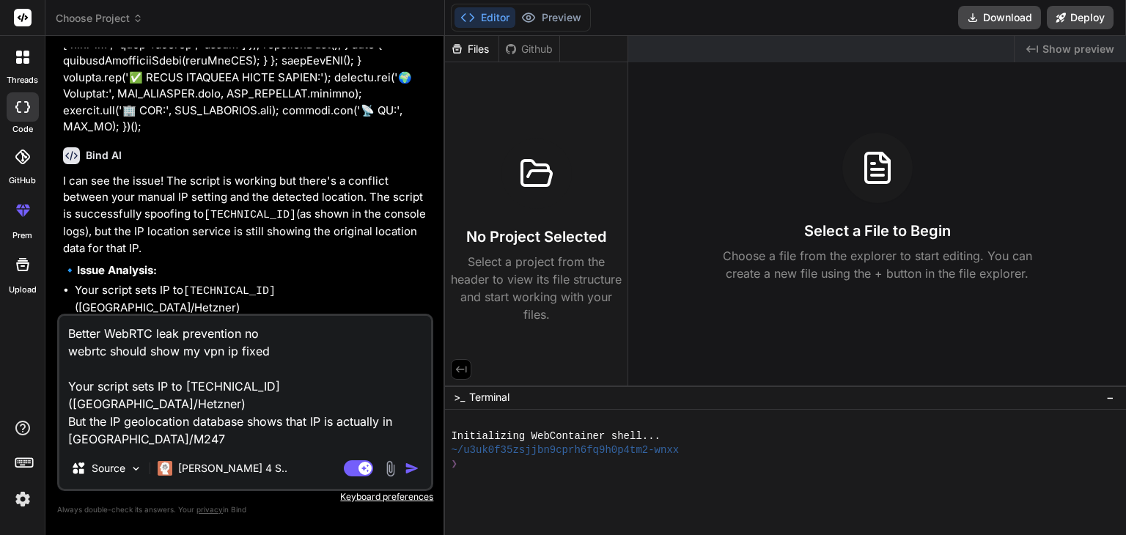
type textarea "x"
type textarea "Better WebRTC leak prevention no webrtc should show my vpn ip fixed Your script…"
type textarea "x"
type textarea "Better WebRTC leak prevention no webrtc should show my vpn ip fixed Your script…"
type textarea "x"
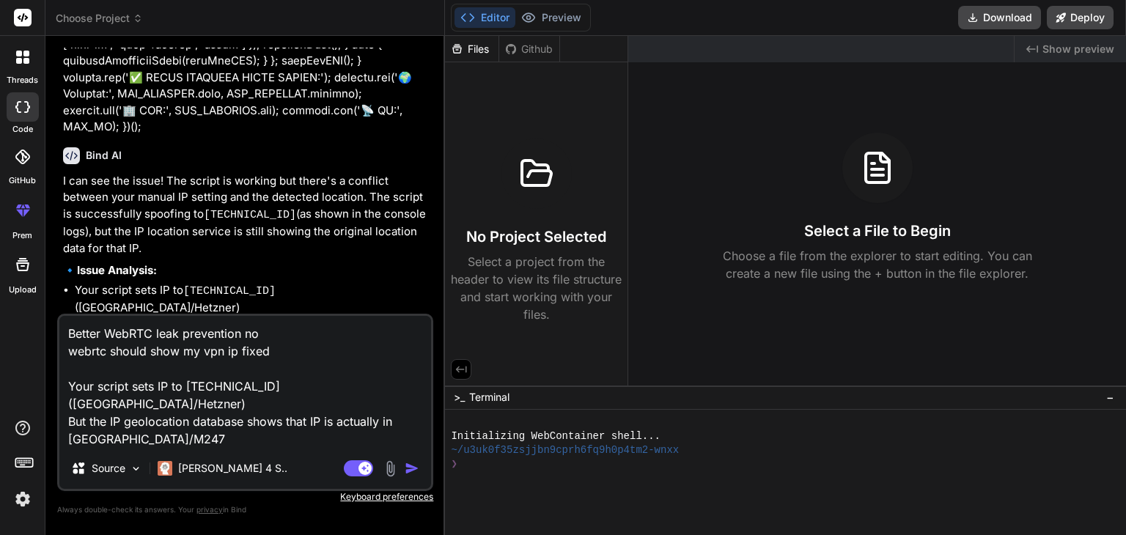
type textarea "Better WebRTC leak prevention no webrtc should show my vpn ip fixed Your script…"
type textarea "x"
type textarea "Better WebRTC leak prevention no webrtc should show my vpn ip fixed Your script…"
type textarea "x"
type textarea "Better WebRTC leak prevention no webrtc should show my vpn ip fixed Your script…"
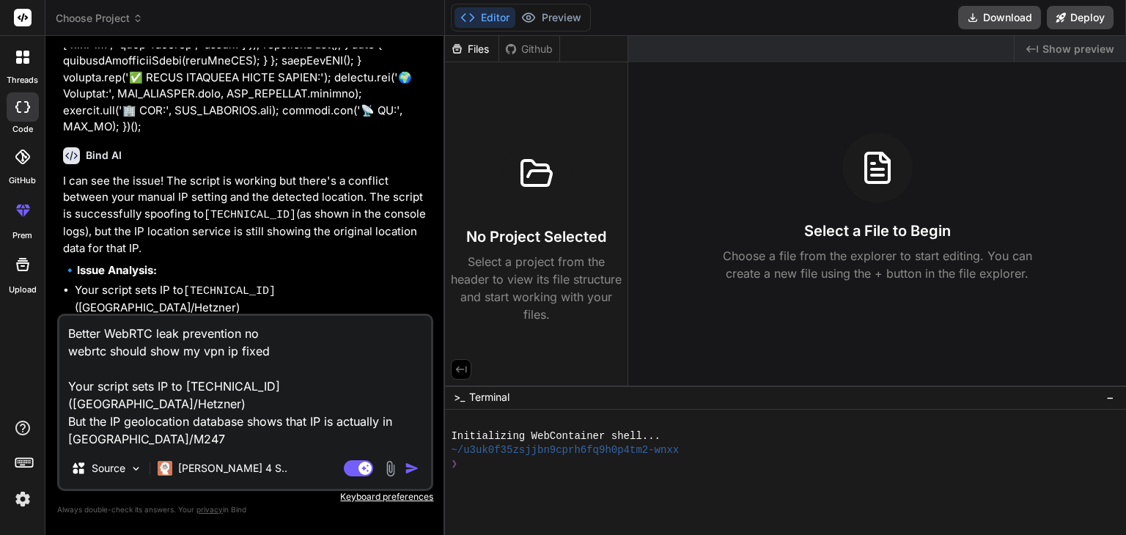
type textarea "x"
type textarea "Better WebRTC leak prevention no webrtc should show my vpn ip fixed Your script…"
type textarea "x"
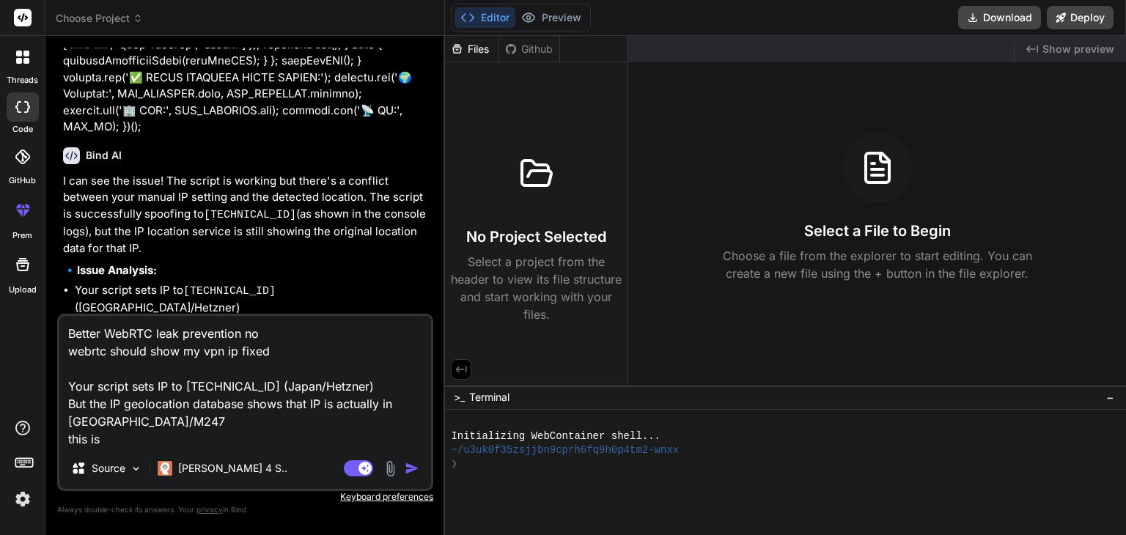
type textarea "Better WebRTC leak prevention no webrtc should show my vpn ip fixed Your script…"
type textarea "x"
type textarea "Better WebRTC leak prevention no webrtc should show my vpn ip fixed Your script…"
type textarea "x"
type textarea "Better WebRTC leak prevention no webrtc should show my vpn ip fixed Your script…"
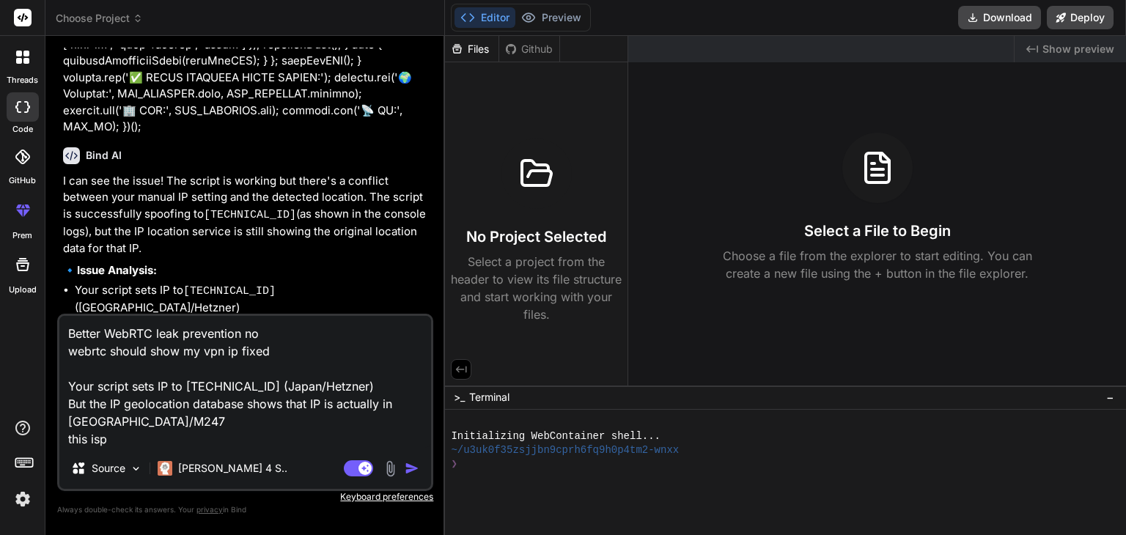
type textarea "x"
type textarea "Better WebRTC leak prevention no webrtc should show my vpn ip fixed Your script…"
type textarea "x"
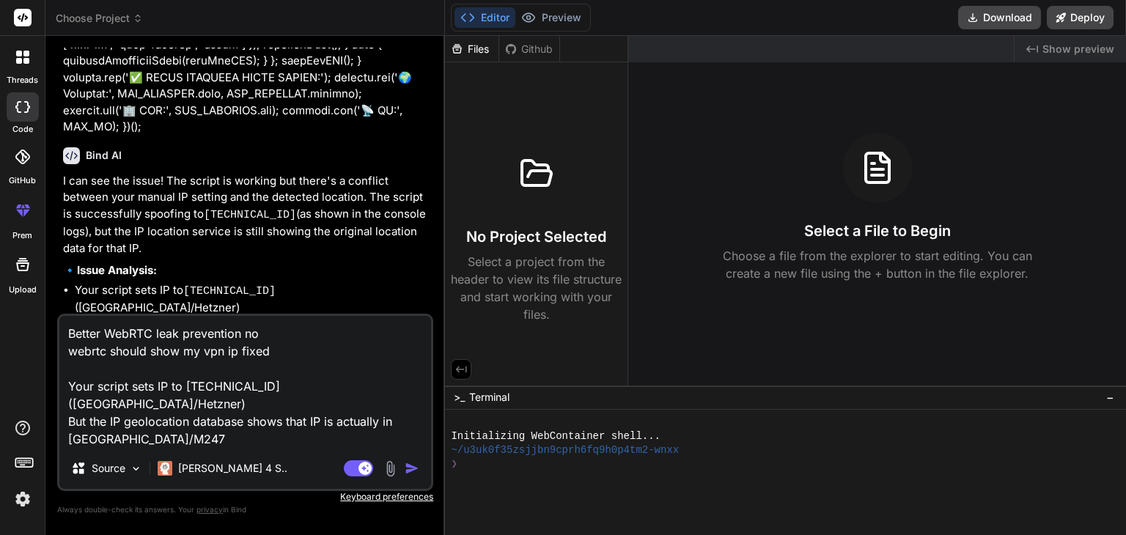
type textarea "Better WebRTC leak prevention no webrtc should show my vpn ip fixed Your script…"
type textarea "x"
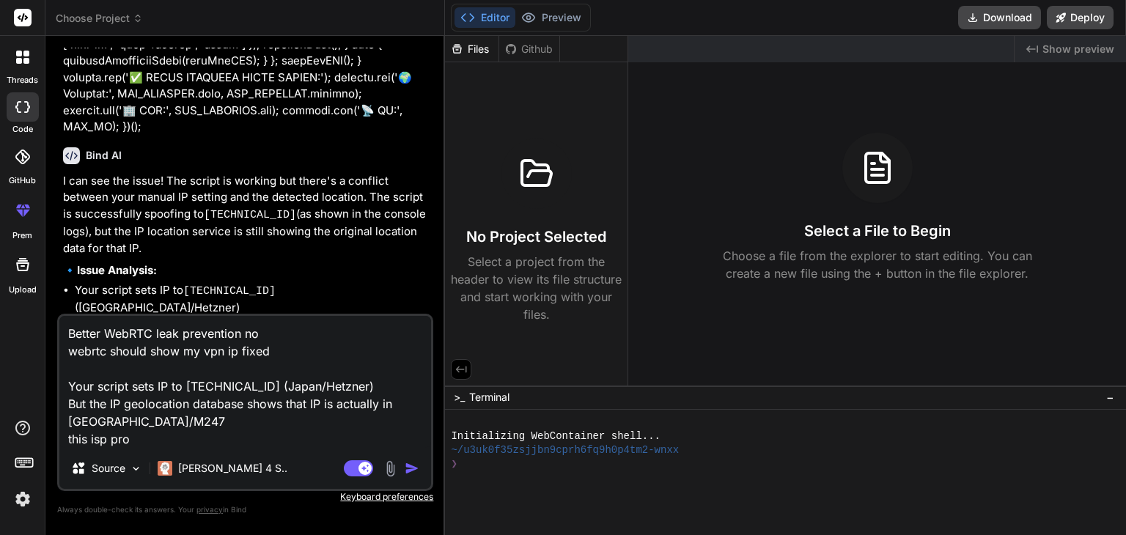
type textarea "Better WebRTC leak prevention no webrtc should show my vpn ip fixed Your script…"
type textarea "x"
type textarea "Better WebRTC leak prevention no webrtc should show my vpn ip fixed Your script…"
type textarea "x"
type textarea "Better WebRTC leak prevention no webrtc should show my vpn ip fixed Your script…"
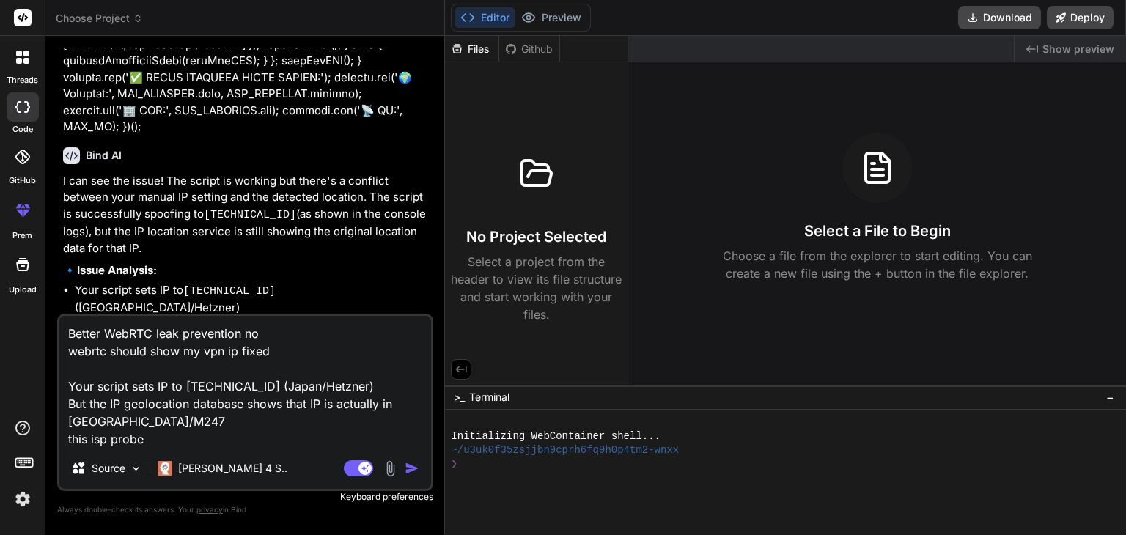
type textarea "x"
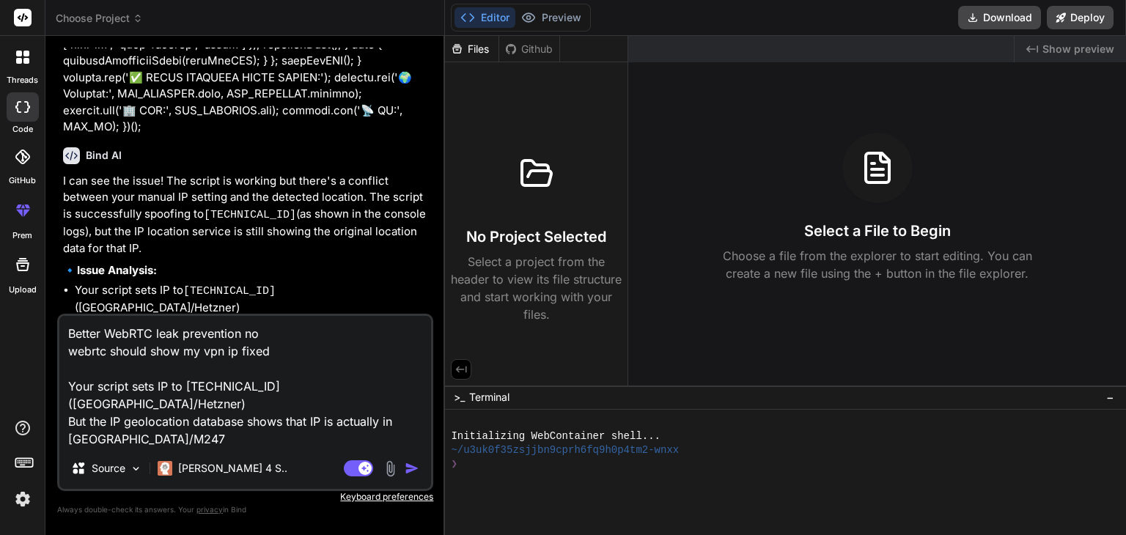
type textarea "Better WebRTC leak prevention no webrtc should show my vpn ip fixed Your script…"
type textarea "x"
type textarea "Better WebRTC leak prevention no webrtc should show my vpn ip fixed Your script…"
type textarea "x"
type textarea "Better WebRTC leak prevention no webrtc should show my vpn ip fixed Your script…"
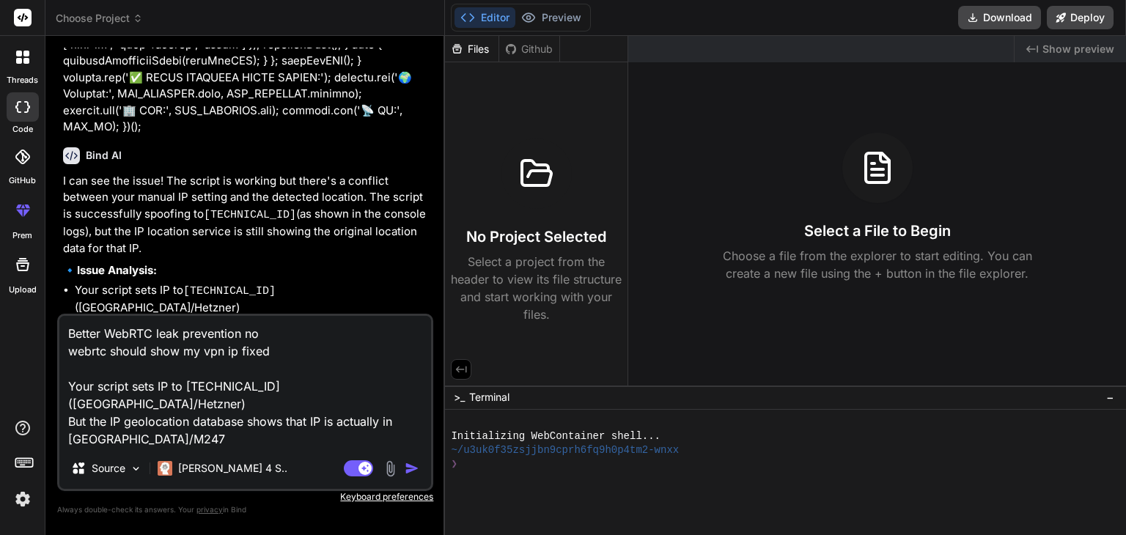
type textarea "x"
type textarea "Better WebRTC leak prevention no webrtc should show my vpn ip fixed Your script…"
type textarea "x"
type textarea "Better WebRTC leak prevention no webrtc should show my vpn ip fixed Your script…"
type textarea "x"
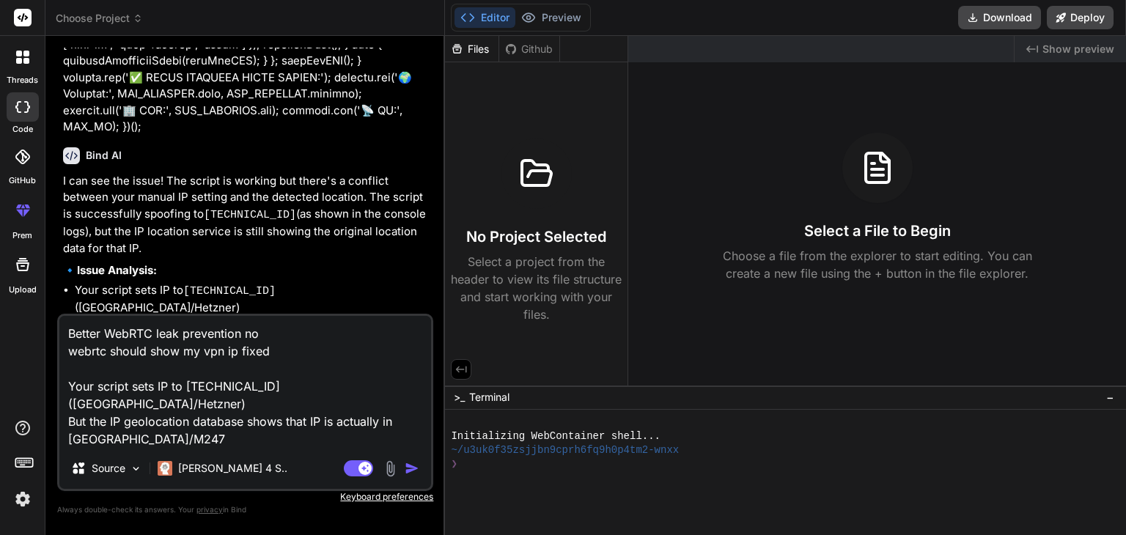
type textarea "Better WebRTC leak prevention no webrtc should show my vpn ip fixed Your script…"
type textarea "x"
type textarea "Better WebRTC leak prevention no webrtc should show my vpn ip fixed Your script…"
type textarea "x"
type textarea "Better WebRTC leak prevention no webrtc should show my vpn ip fixed Your script…"
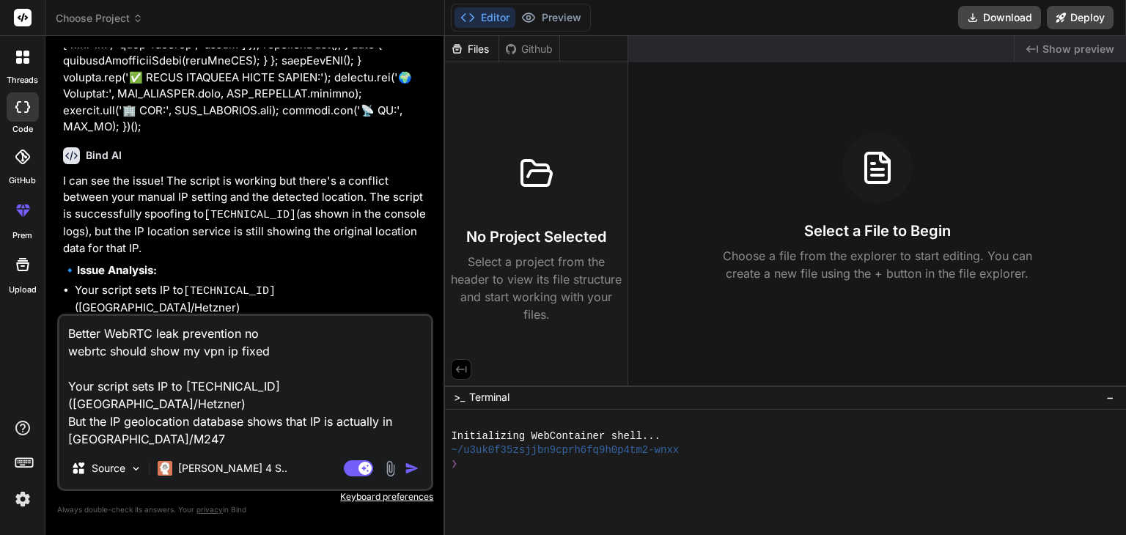
type textarea "x"
type textarea "Better WebRTC leak prevention no webrtc should show my vpn ip fixed Your script…"
type textarea "x"
type textarea "Better WebRTC leak prevention no webrtc should show my vpn ip fixed Your script…"
type textarea "x"
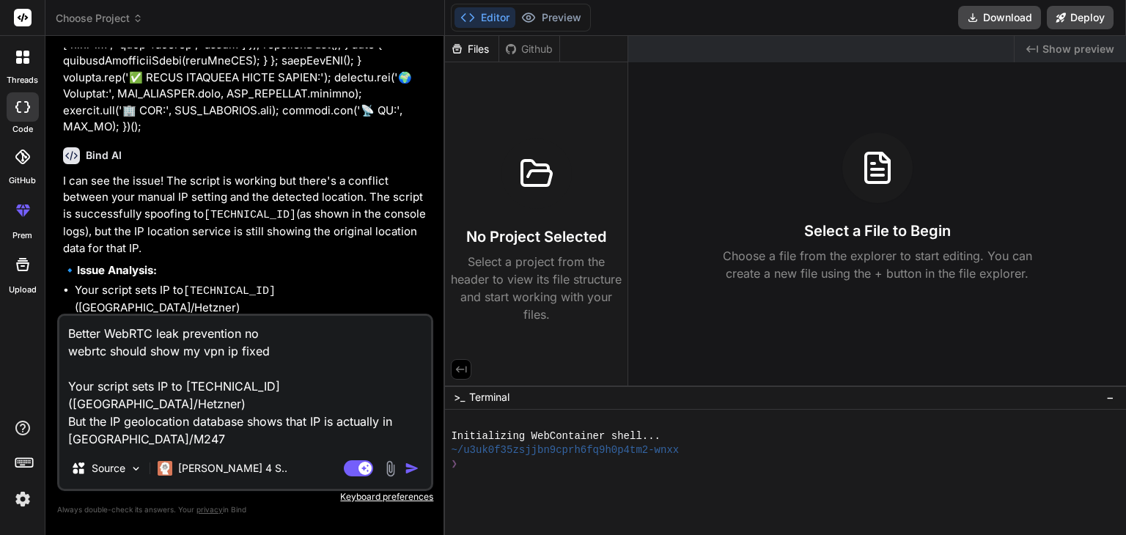
type textarea "Better WebRTC leak prevention no webrtc should show my vpn ip fixed Your script…"
type textarea "x"
type textarea "Better WebRTC leak prevention no webrtc should show my vpn ip fixed Your script…"
type textarea "x"
type textarea "Better WebRTC leak prevention no webrtc should show my vpn ip fixed Your script…"
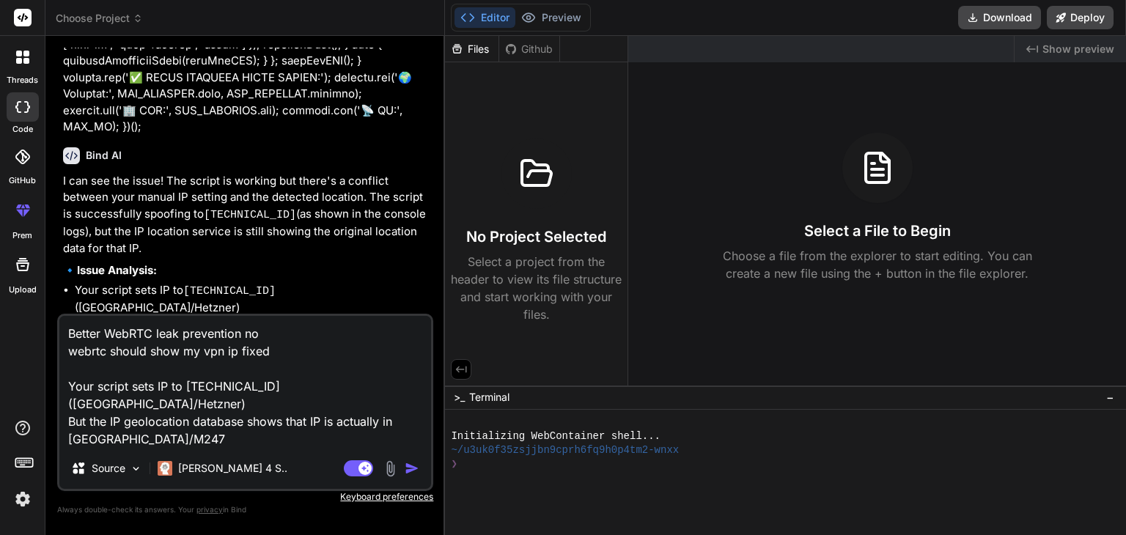
type textarea "x"
type textarea "Better WebRTC leak prevention no webrtc should show my vpn ip fixed Your script…"
type textarea "x"
type textarea "Better WebRTC leak prevention no webrtc should show my vpn ip fixed Your script…"
type textarea "x"
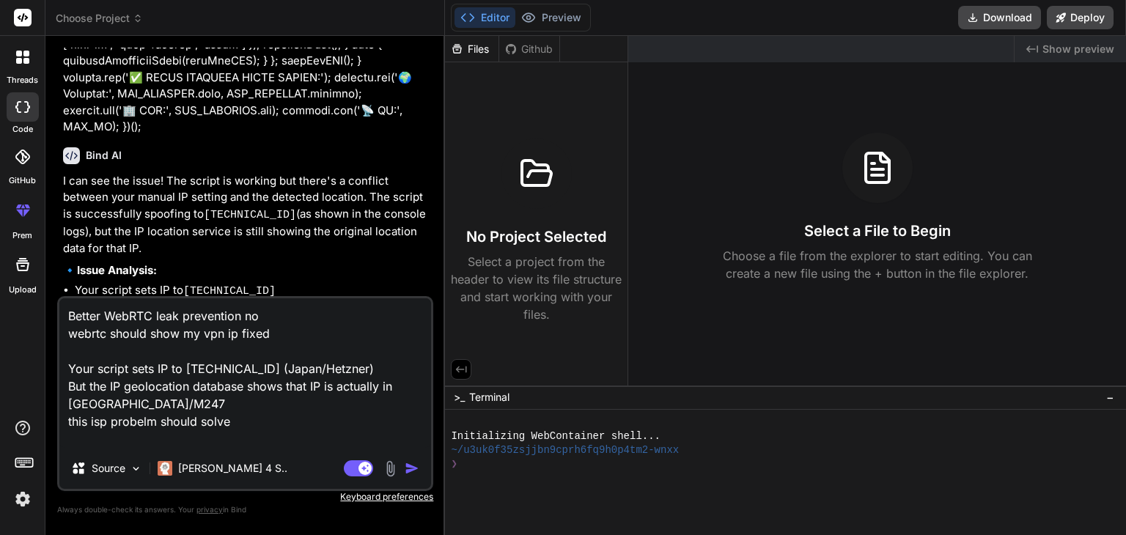
type textarea "Better WebRTC leak prevention no webrtc should show my vpn ip fixed Your script…"
type textarea "x"
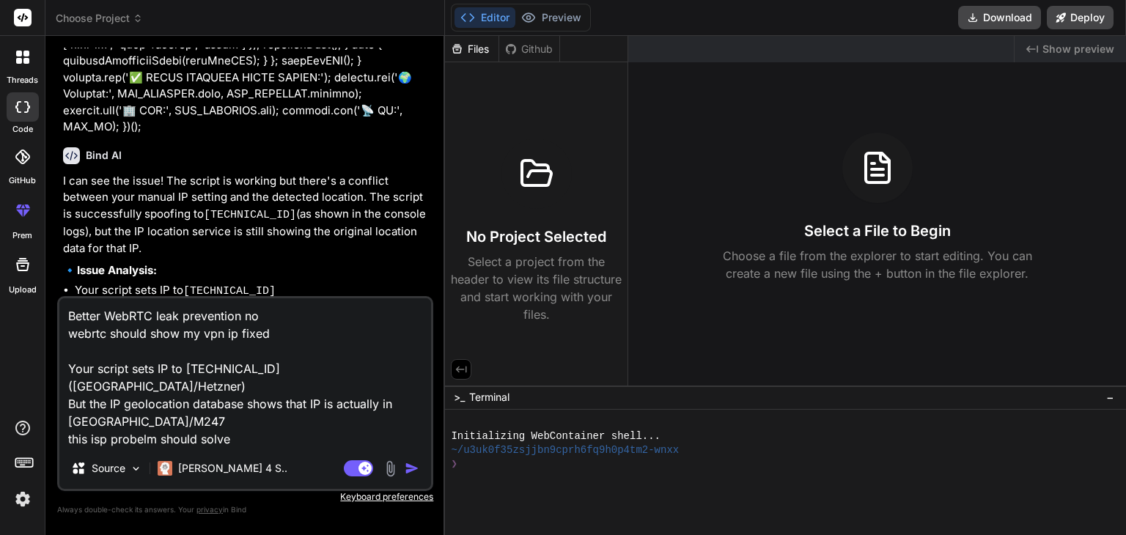
type textarea "Better WebRTC leak prevention no webrtc should show my vpn ip fixed Your script…"
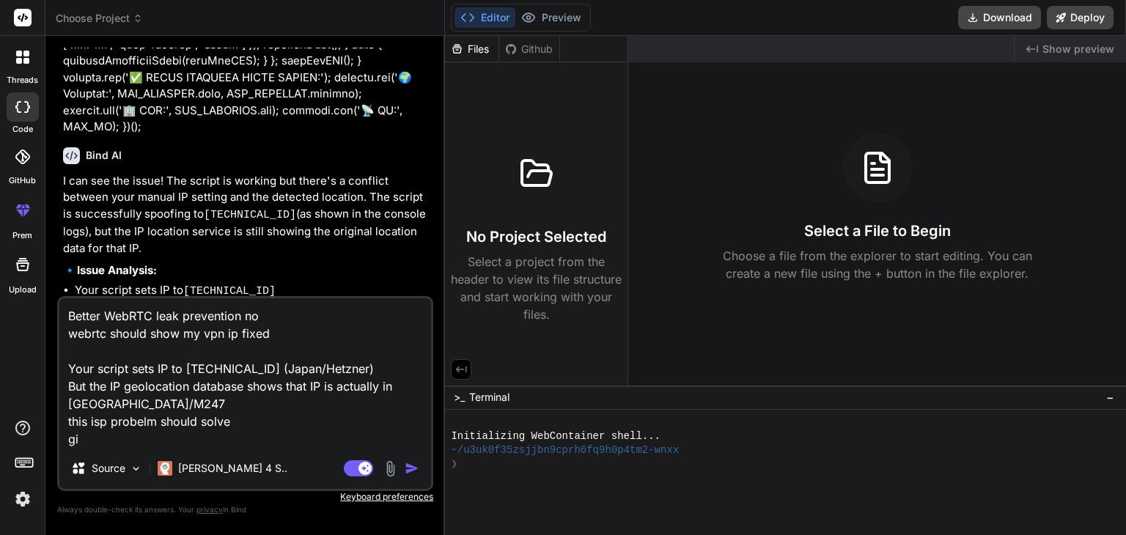
type textarea "x"
type textarea "Better WebRTC leak prevention no webrtc should show my vpn ip fixed Your script…"
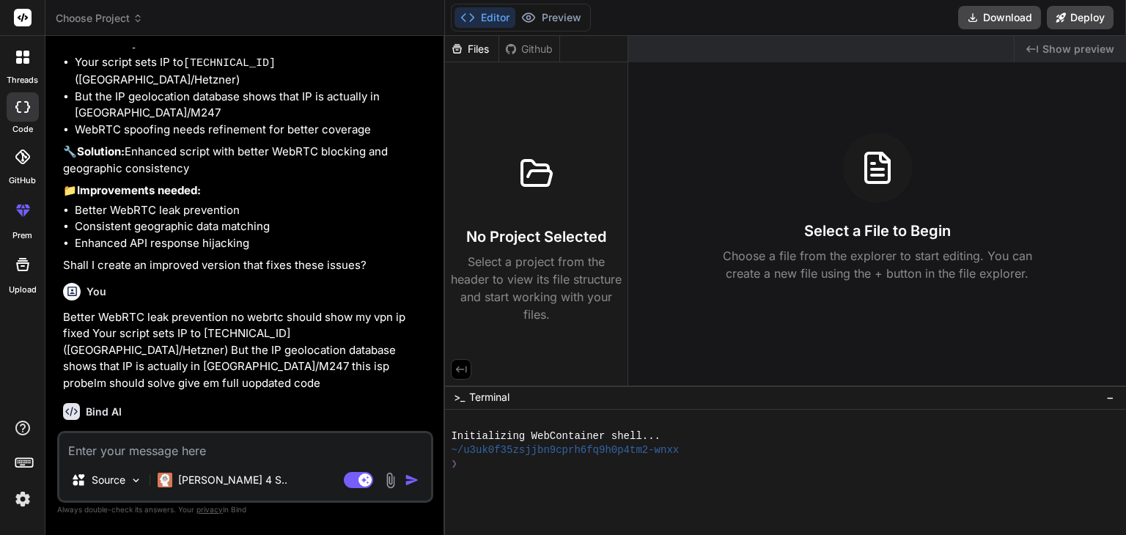
scroll to position [4547, 0]
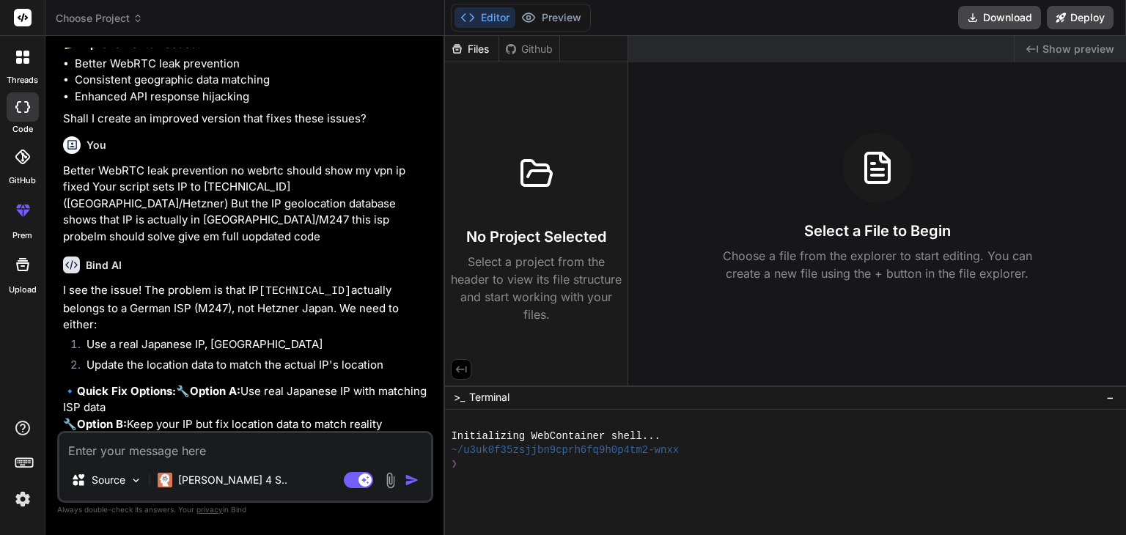
click at [163, 452] on textarea at bounding box center [245, 446] width 372 height 26
click at [411, 490] on div "Source [PERSON_NAME] 4 S.." at bounding box center [245, 483] width 372 height 35
click at [411, 482] on img "button" at bounding box center [412, 480] width 15 height 15
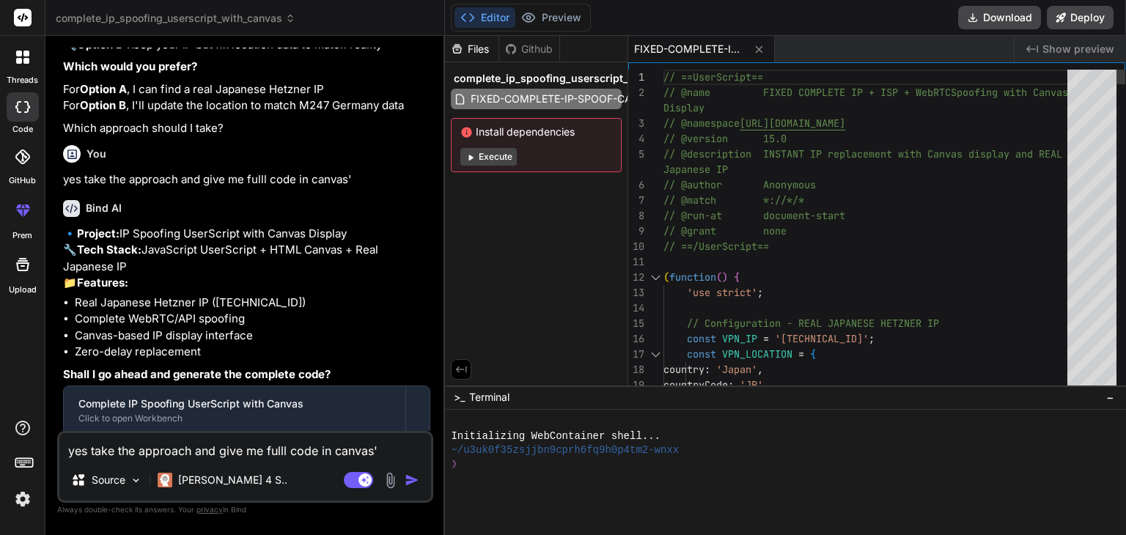
scroll to position [0, 0]
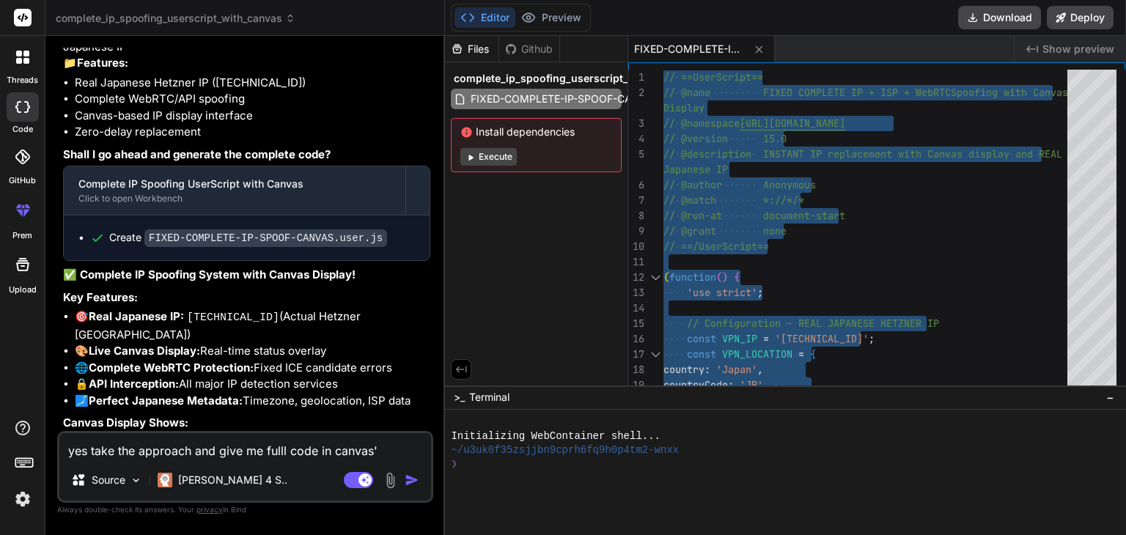
scroll to position [5184, 0]
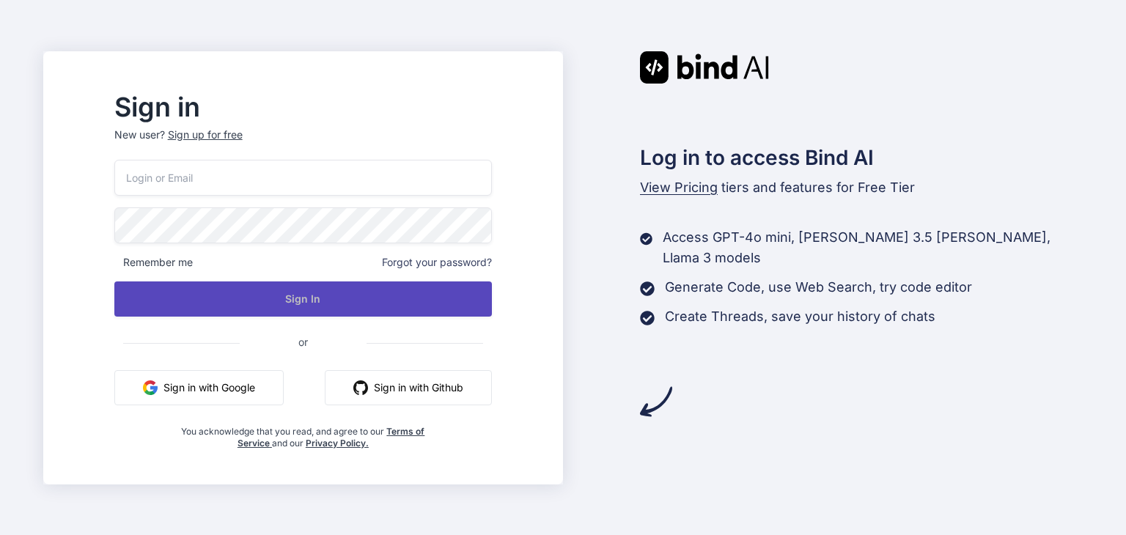
click at [404, 306] on button "Sign In" at bounding box center [303, 299] width 378 height 35
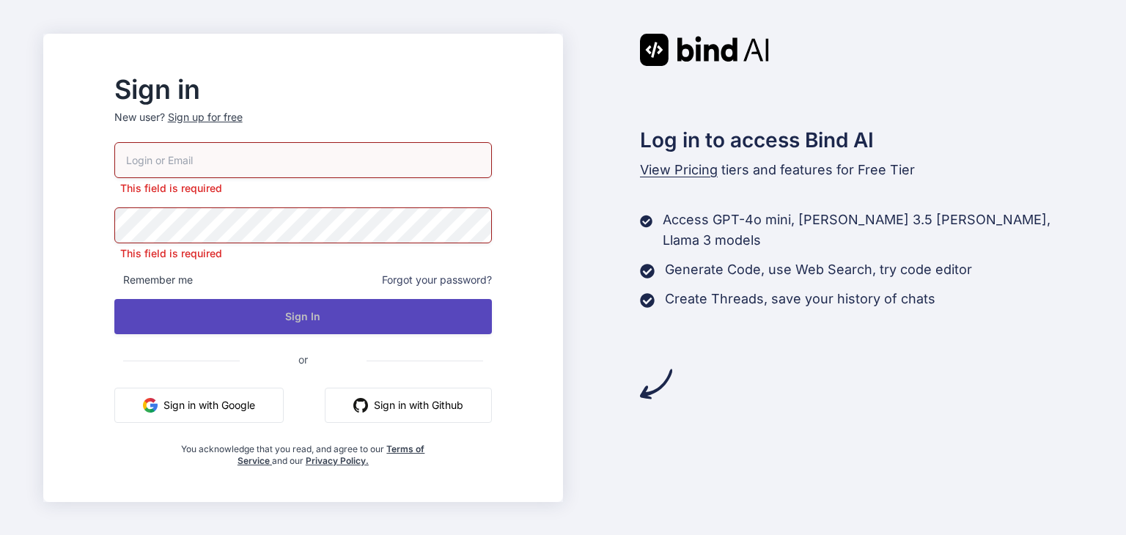
click at [381, 312] on button "Sign In" at bounding box center [303, 316] width 378 height 35
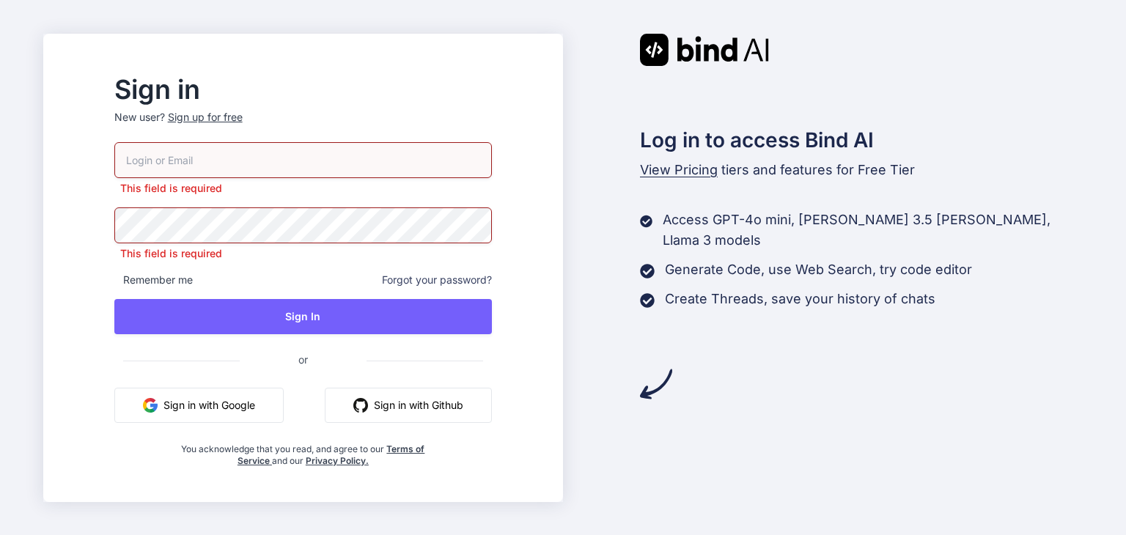
click at [268, 401] on button "Sign in with Google" at bounding box center [198, 405] width 169 height 35
